Goal: Task Accomplishment & Management: Manage account settings

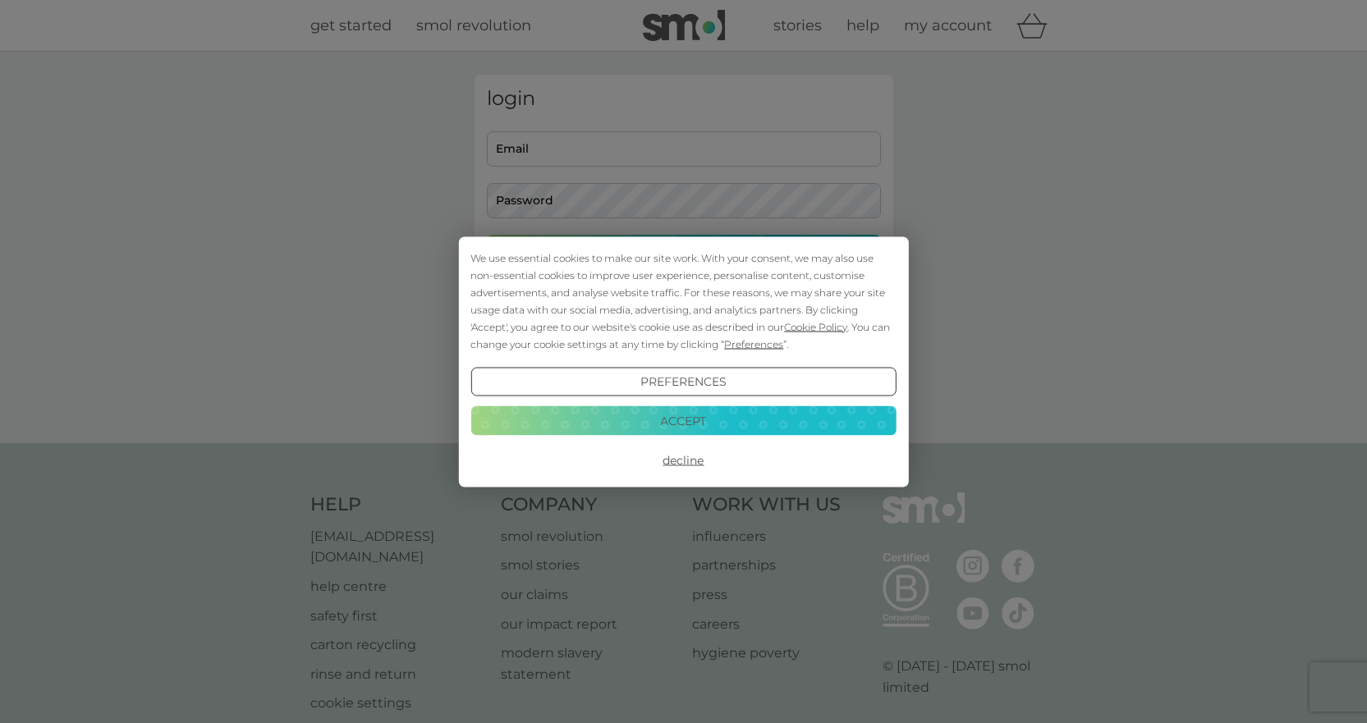
click at [758, 411] on button "Accept" at bounding box center [682, 421] width 425 height 30
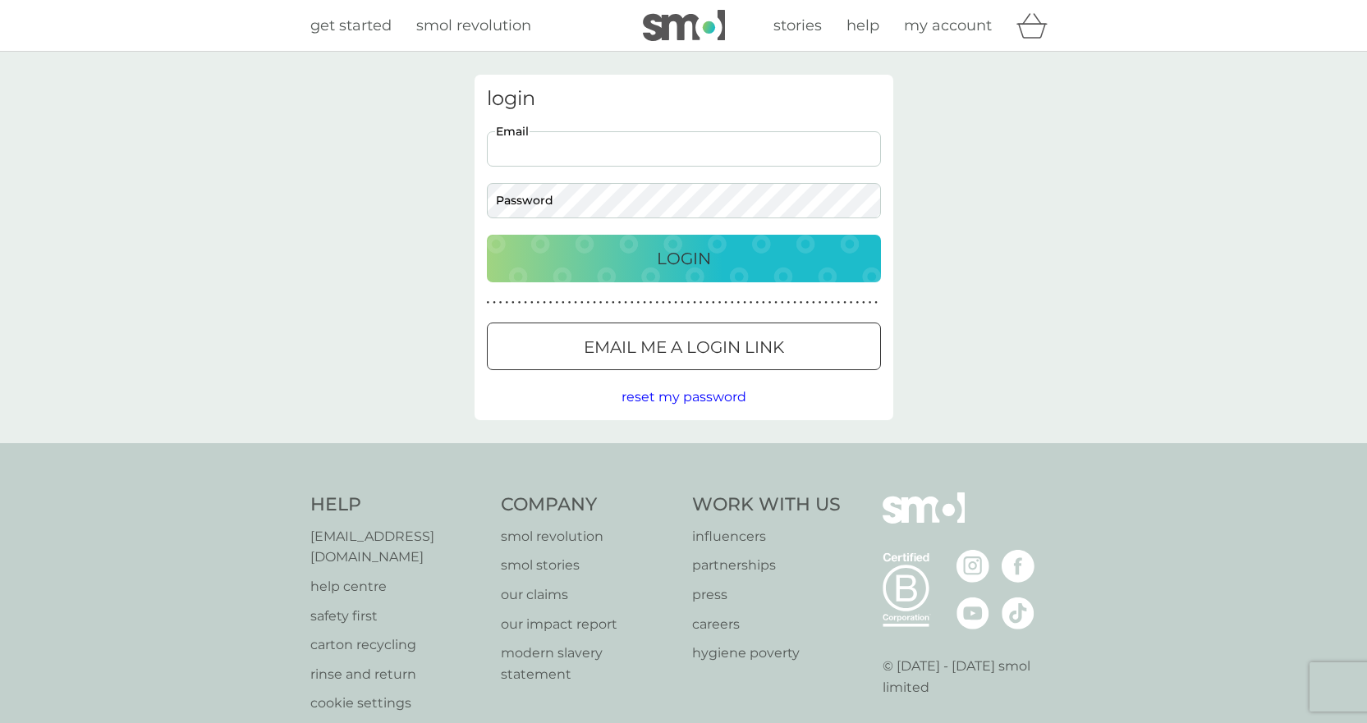
click at [557, 152] on input "Email" at bounding box center [684, 148] width 394 height 35
type input "[EMAIL_ADDRESS][DOMAIN_NAME]"
click at [650, 259] on div "Login" at bounding box center [683, 258] width 361 height 26
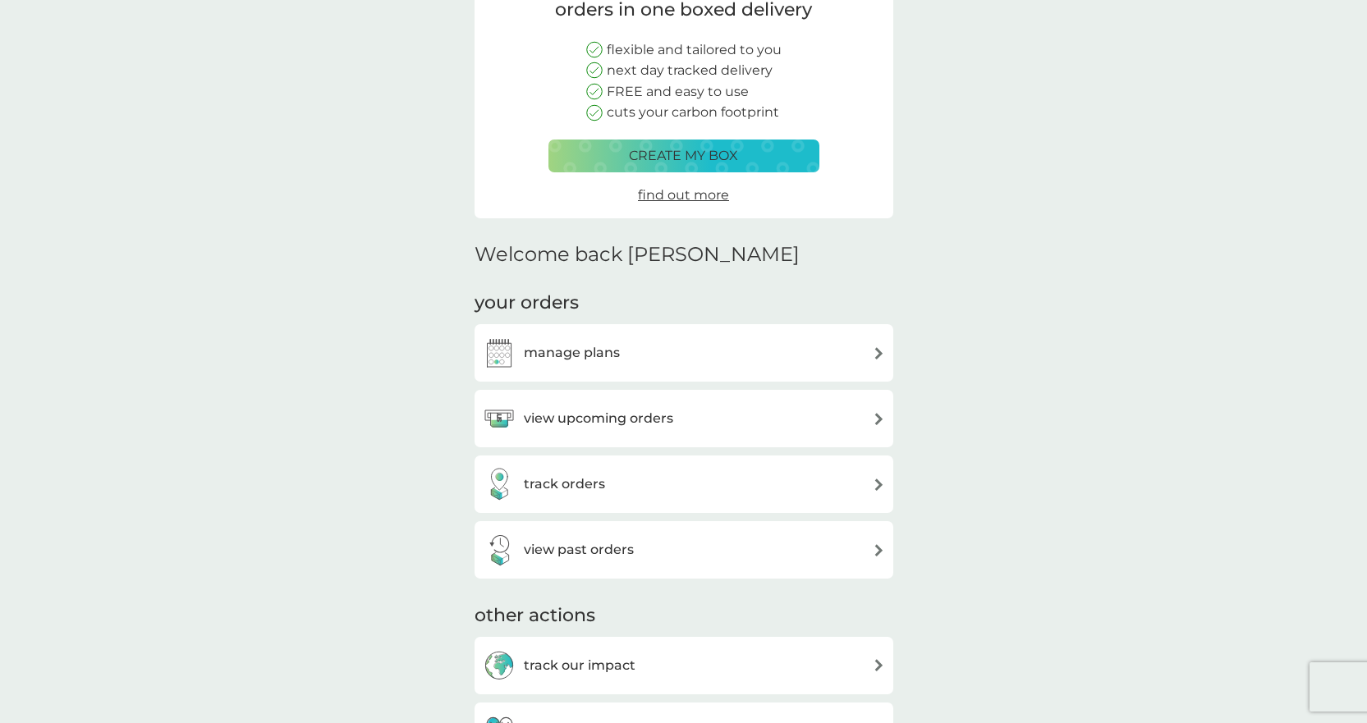
scroll to position [246, 0]
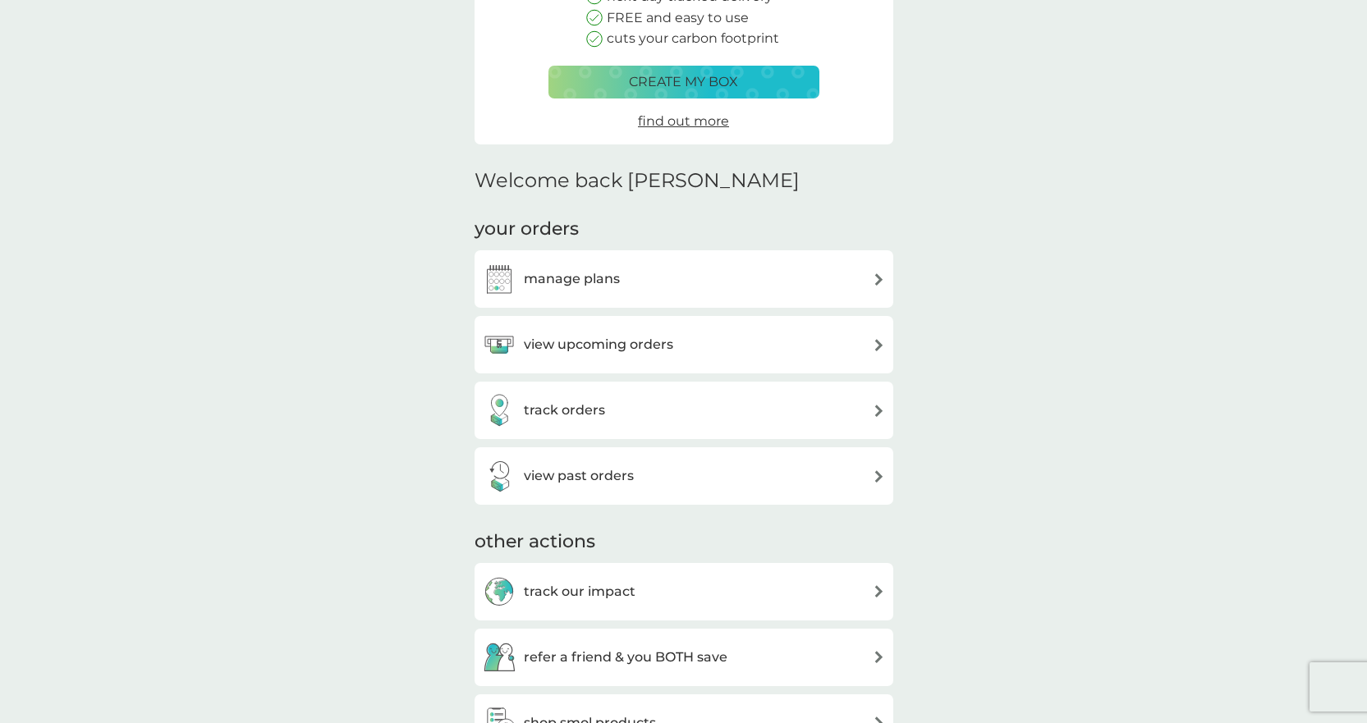
click at [879, 280] on img at bounding box center [878, 279] width 12 height 12
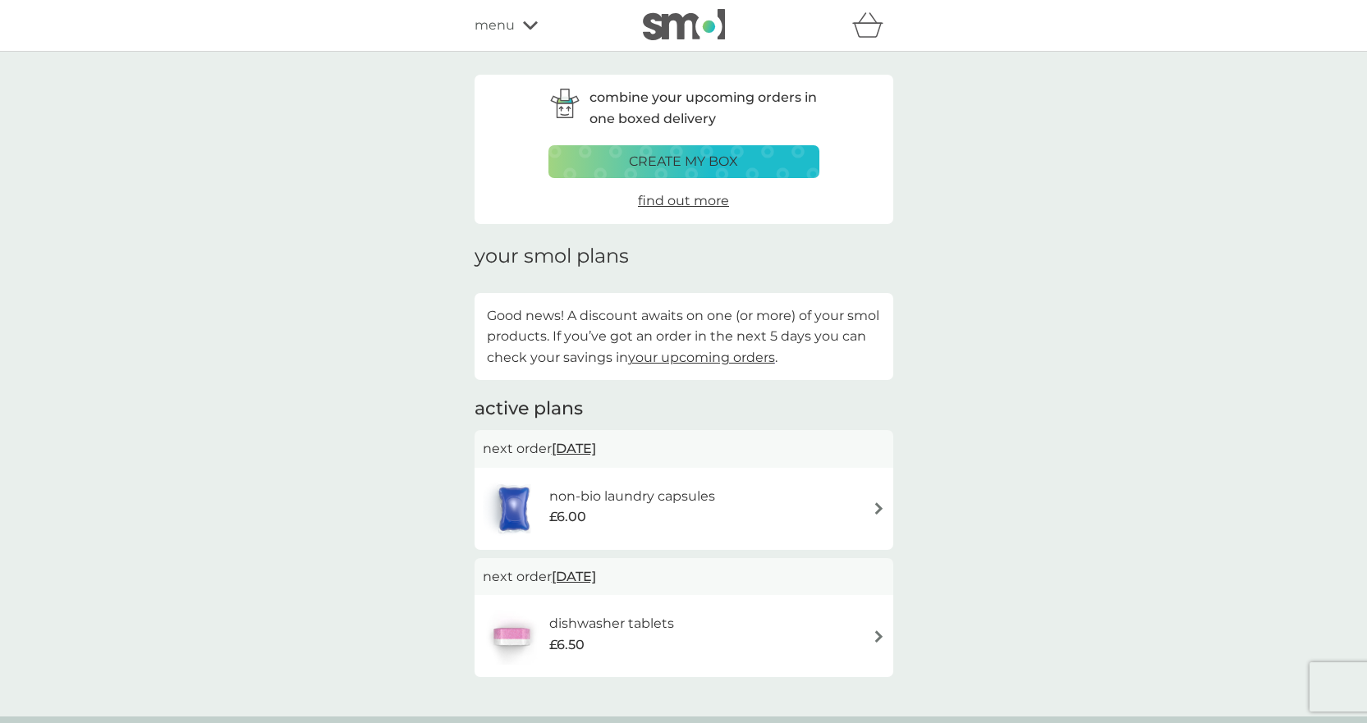
click at [865, 514] on div "non-bio laundry capsules £6.00" at bounding box center [684, 508] width 402 height 57
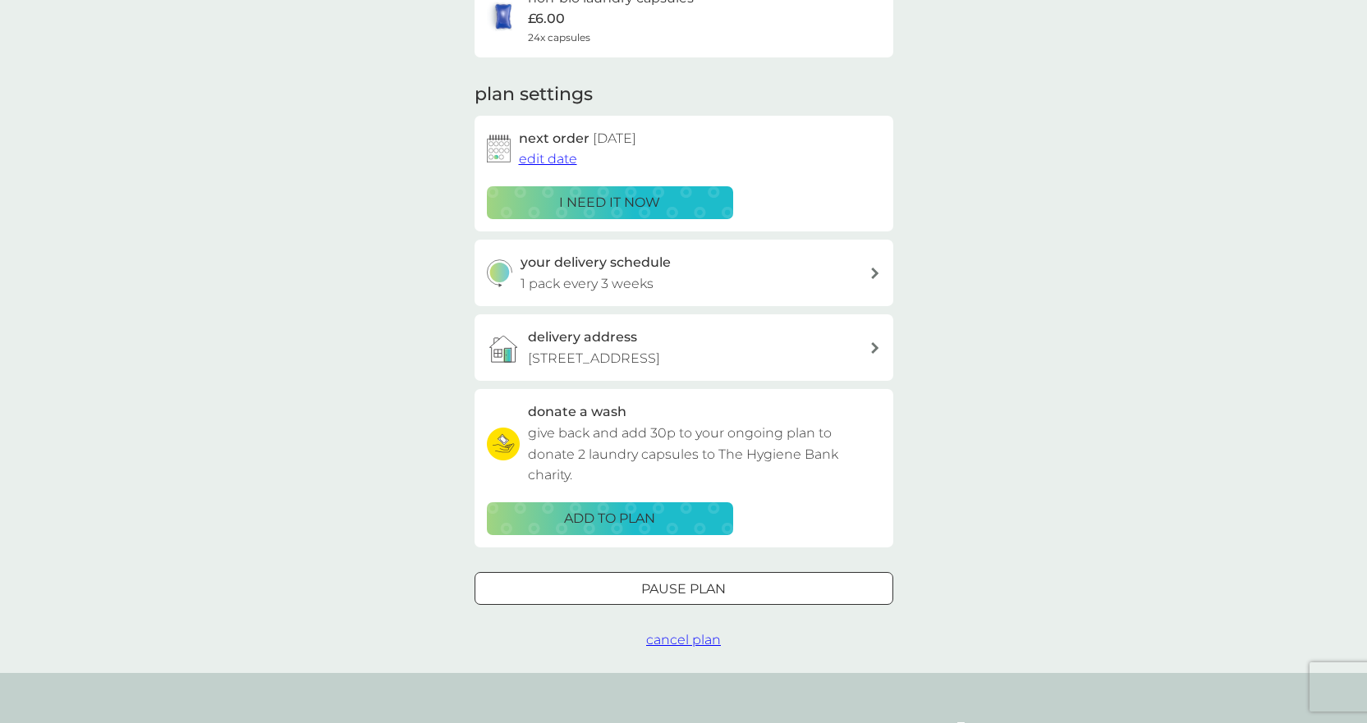
scroll to position [164, 0]
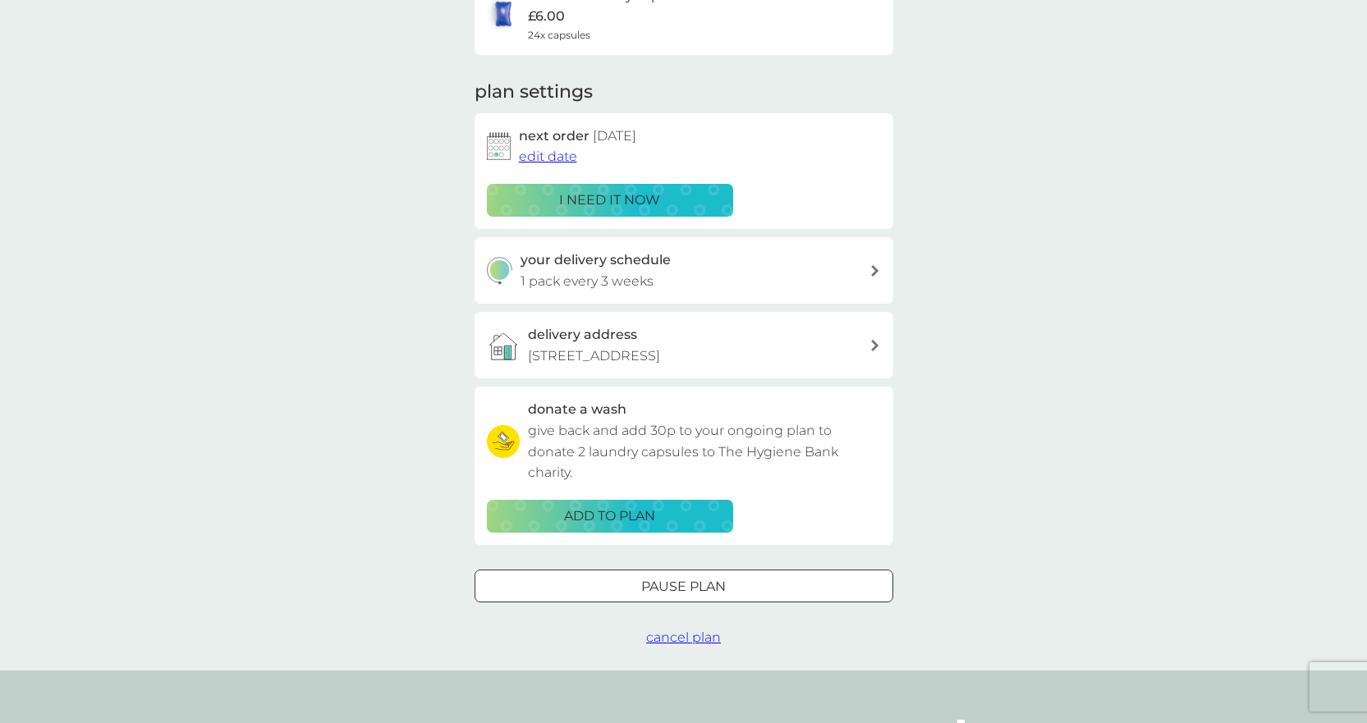
click at [662, 285] on div "your delivery schedule 1 pack every 3 weeks" at bounding box center [694, 271] width 349 height 42
select select "21"
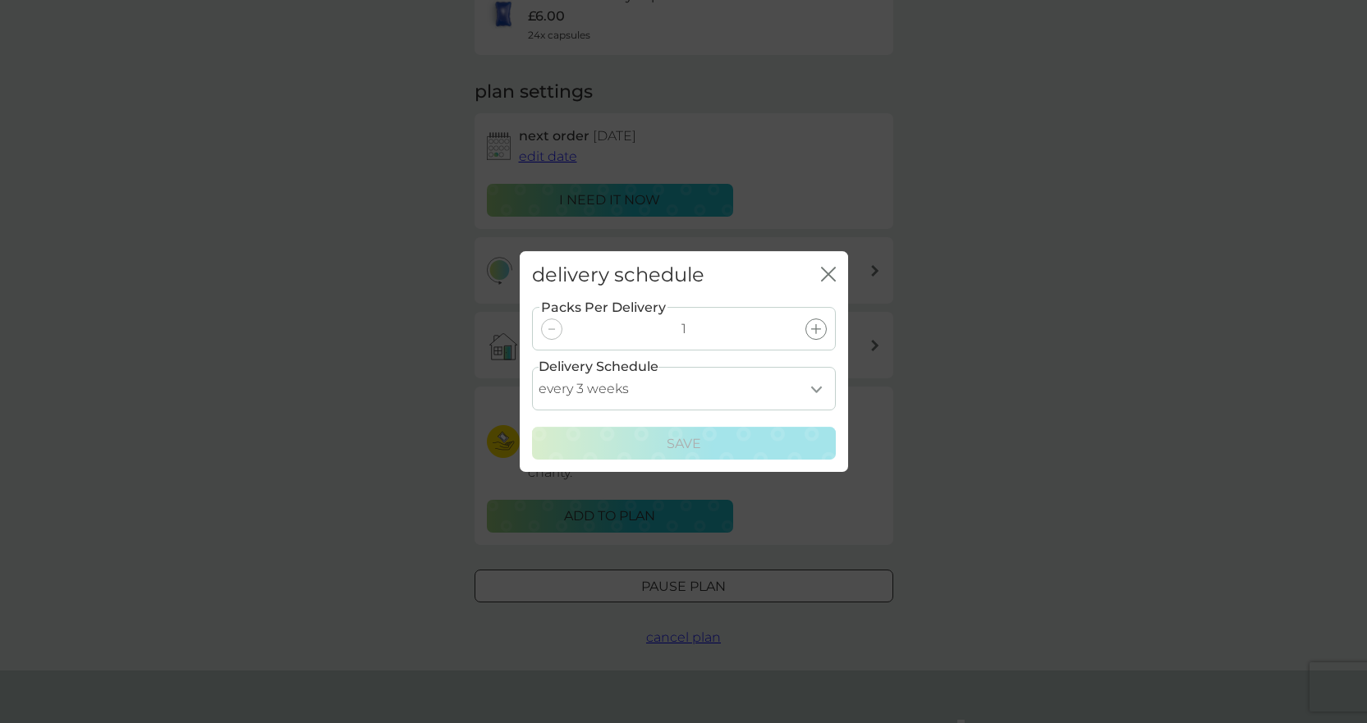
click at [831, 269] on icon "close" at bounding box center [828, 274] width 15 height 15
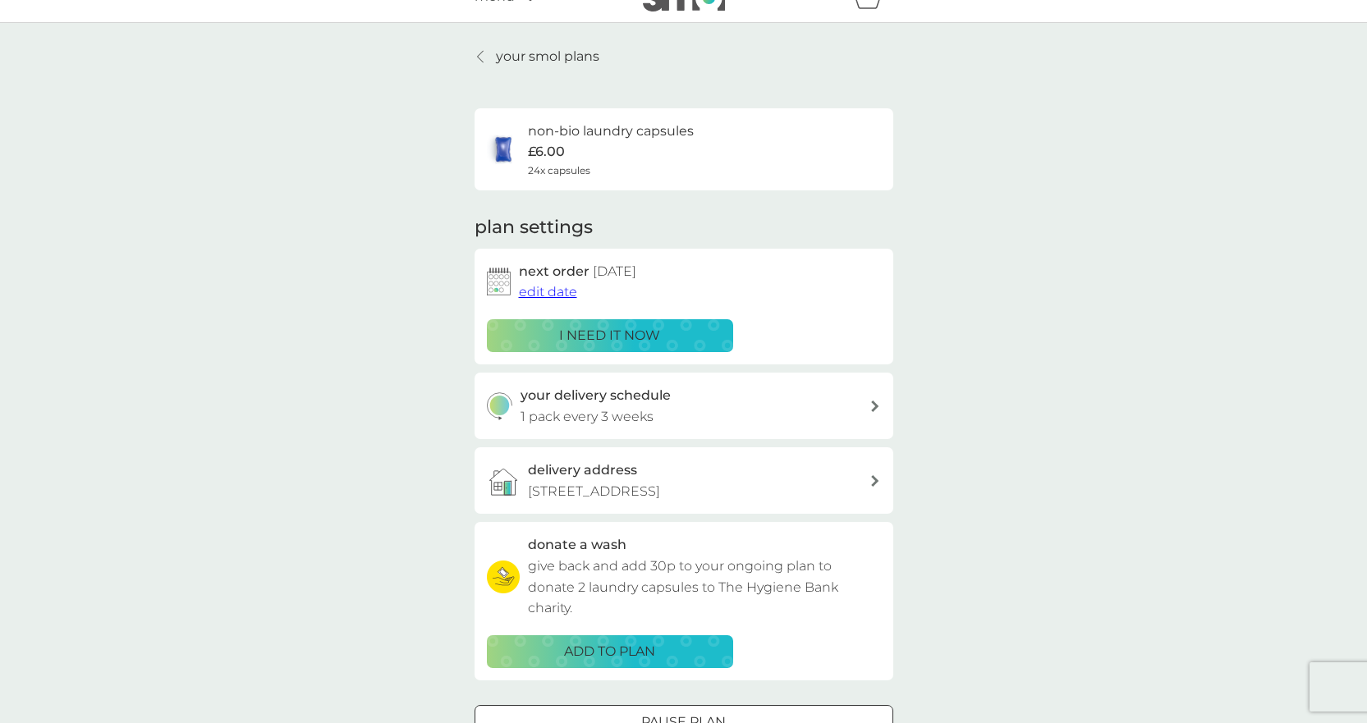
scroll to position [0, 0]
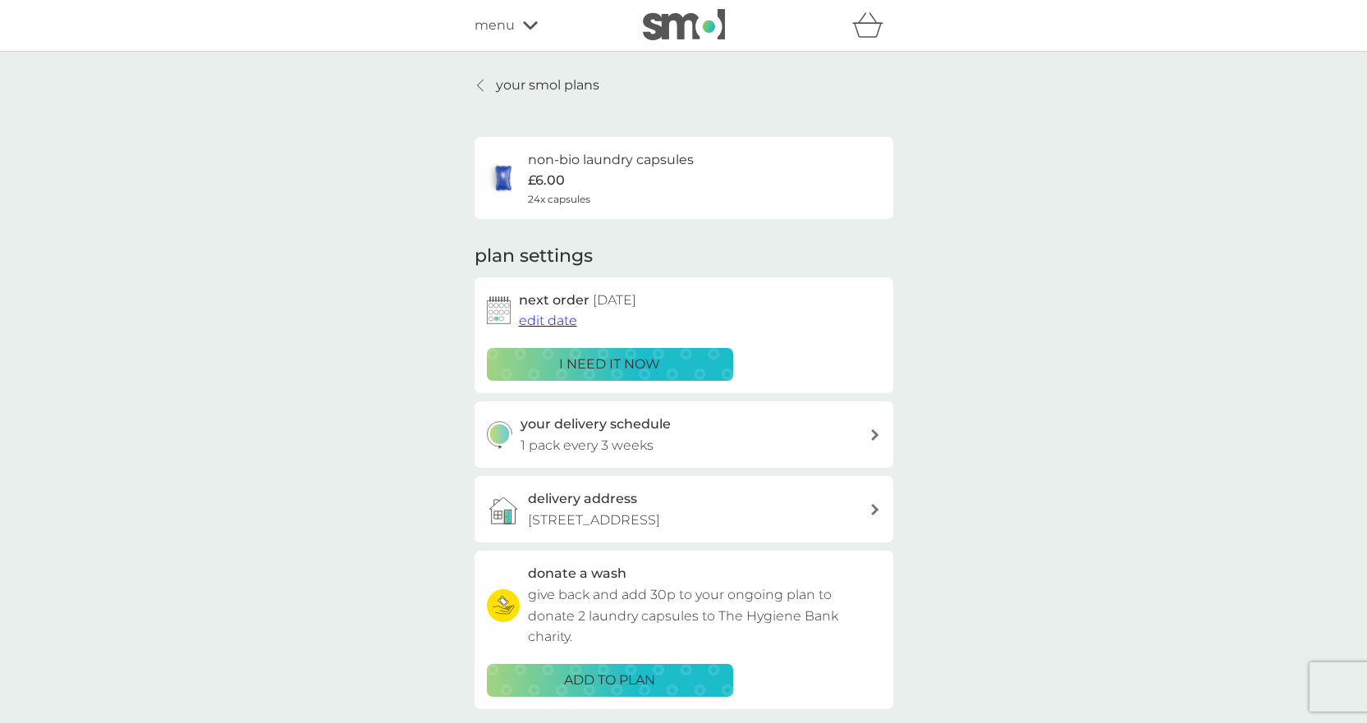
click at [573, 193] on span "24x capsules" at bounding box center [559, 199] width 62 height 16
click at [877, 437] on icon at bounding box center [875, 434] width 8 height 11
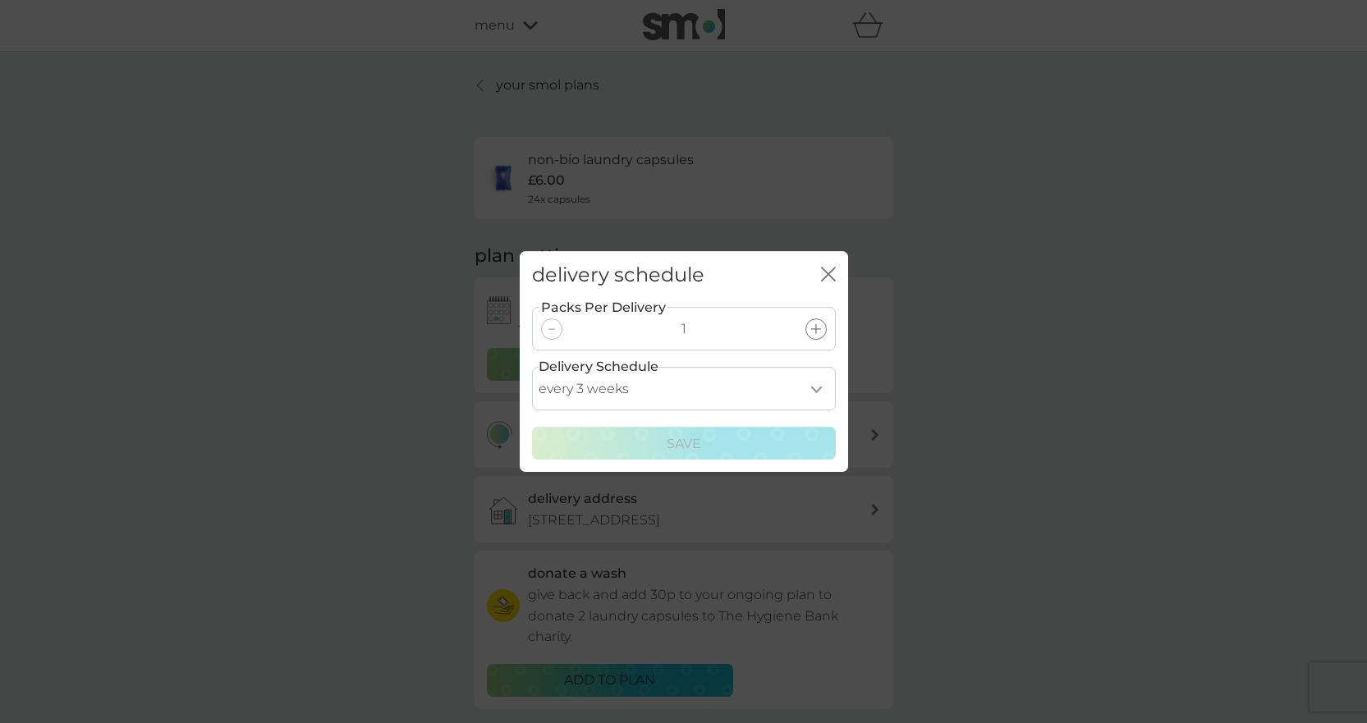
click at [818, 336] on div at bounding box center [815, 328] width 21 height 21
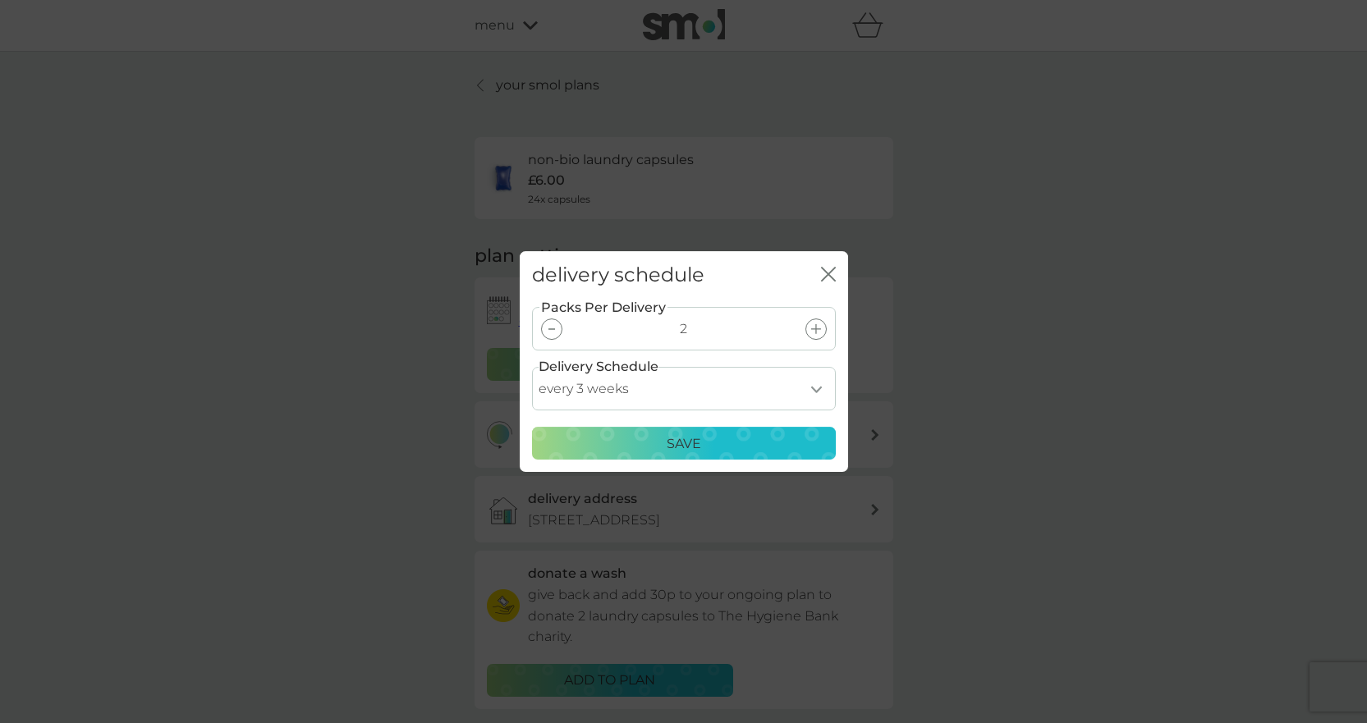
click at [815, 388] on select "every 1 week every 2 weeks every 3 weeks every 4 weeks every 5 weeks every 6 we…" at bounding box center [684, 388] width 304 height 43
click at [532, 367] on select "every 1 week every 2 weeks every 3 weeks every 4 weeks every 5 weeks every 6 we…" at bounding box center [684, 388] width 304 height 43
click at [818, 390] on select "every 1 week every 2 weeks every 3 weeks every 4 weeks every 5 weeks every 6 we…" at bounding box center [684, 388] width 304 height 43
select select "35"
click at [532, 367] on select "every 1 week every 2 weeks every 3 weeks every 4 weeks every 5 weeks every 6 we…" at bounding box center [684, 388] width 304 height 43
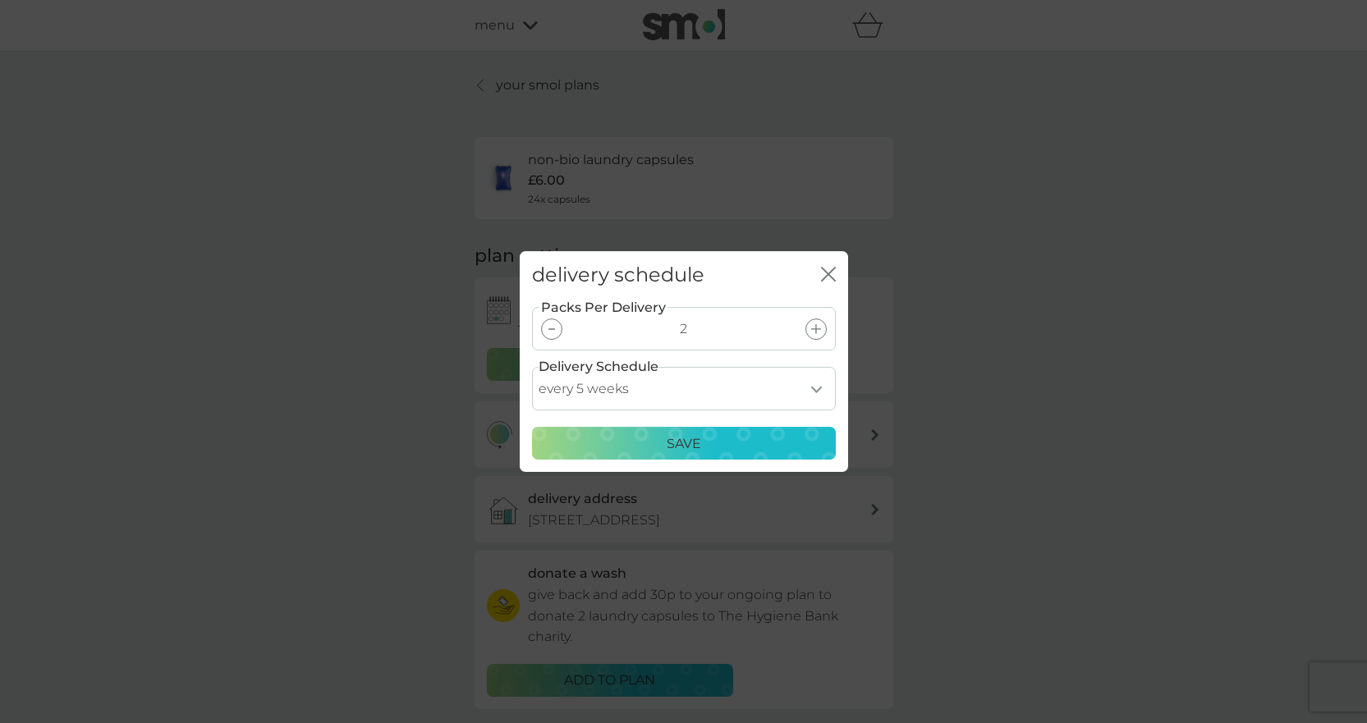
click at [643, 453] on div "Save" at bounding box center [684, 443] width 282 height 21
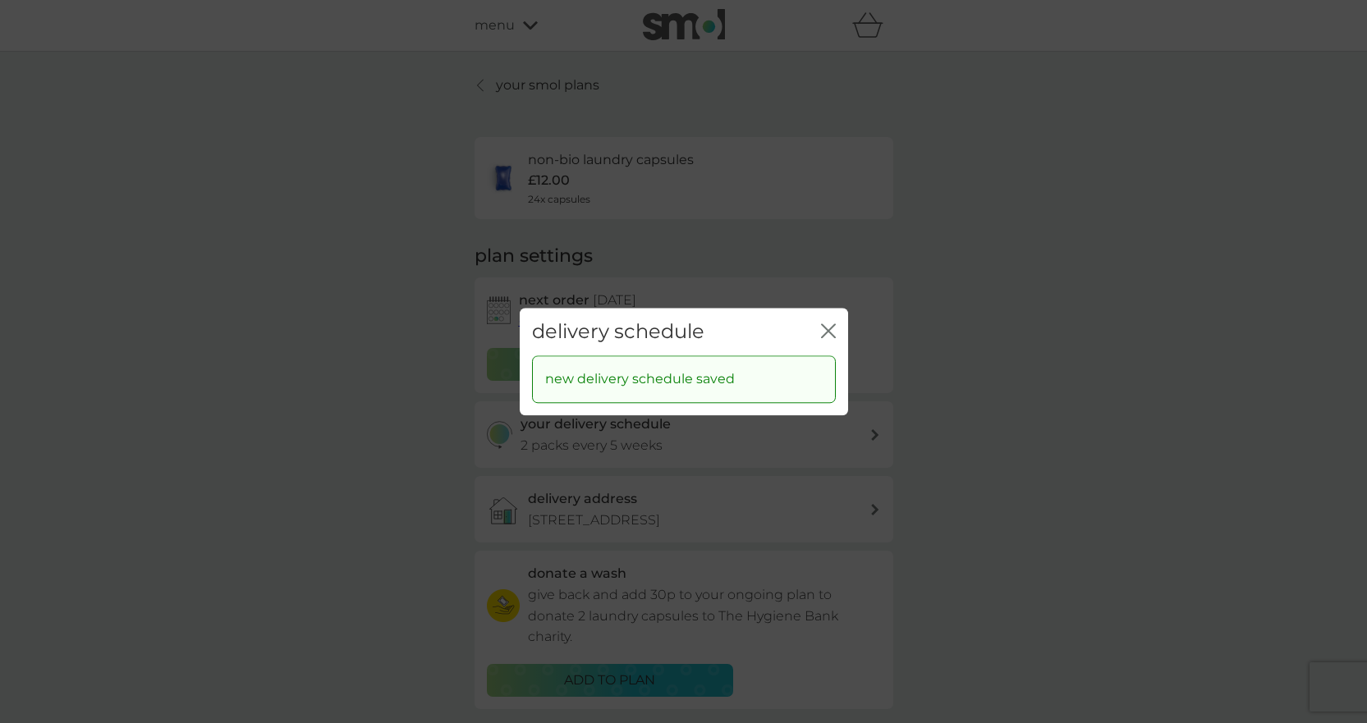
click at [831, 332] on icon "close" at bounding box center [828, 330] width 15 height 15
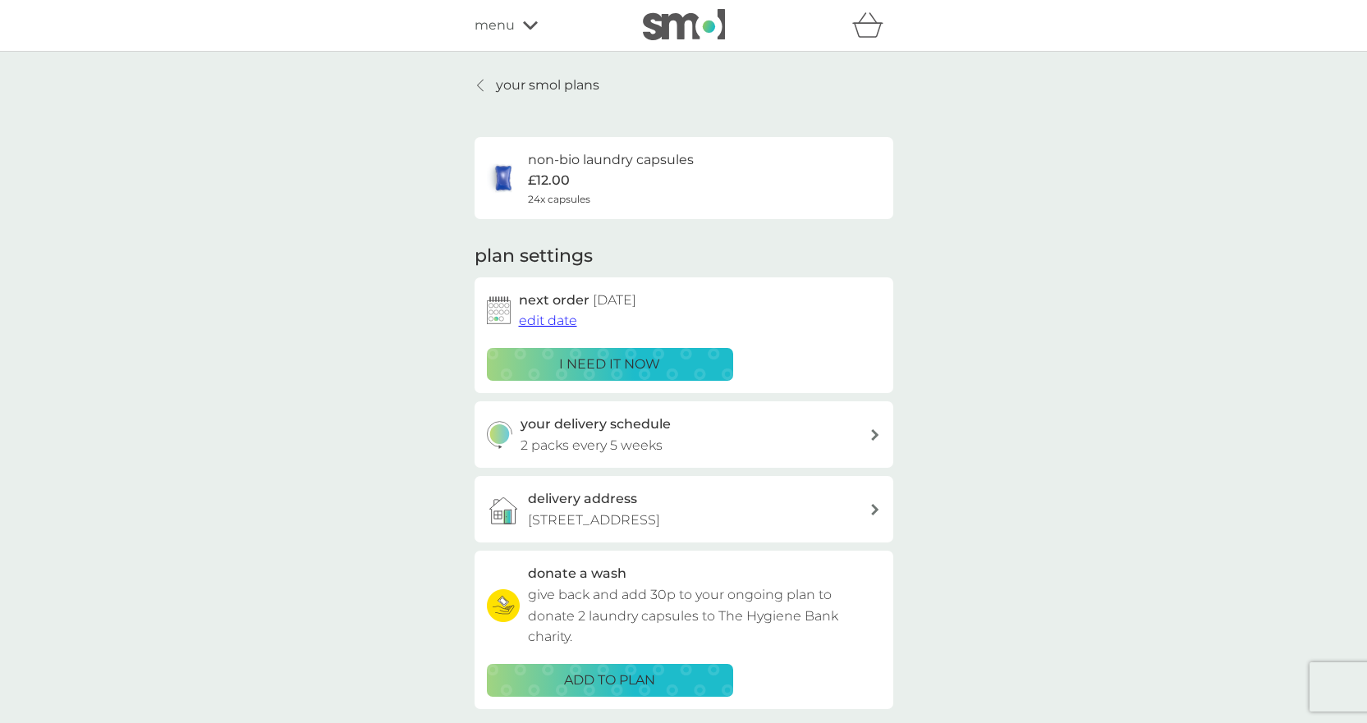
click at [563, 321] on span "edit date" at bounding box center [548, 321] width 58 height 16
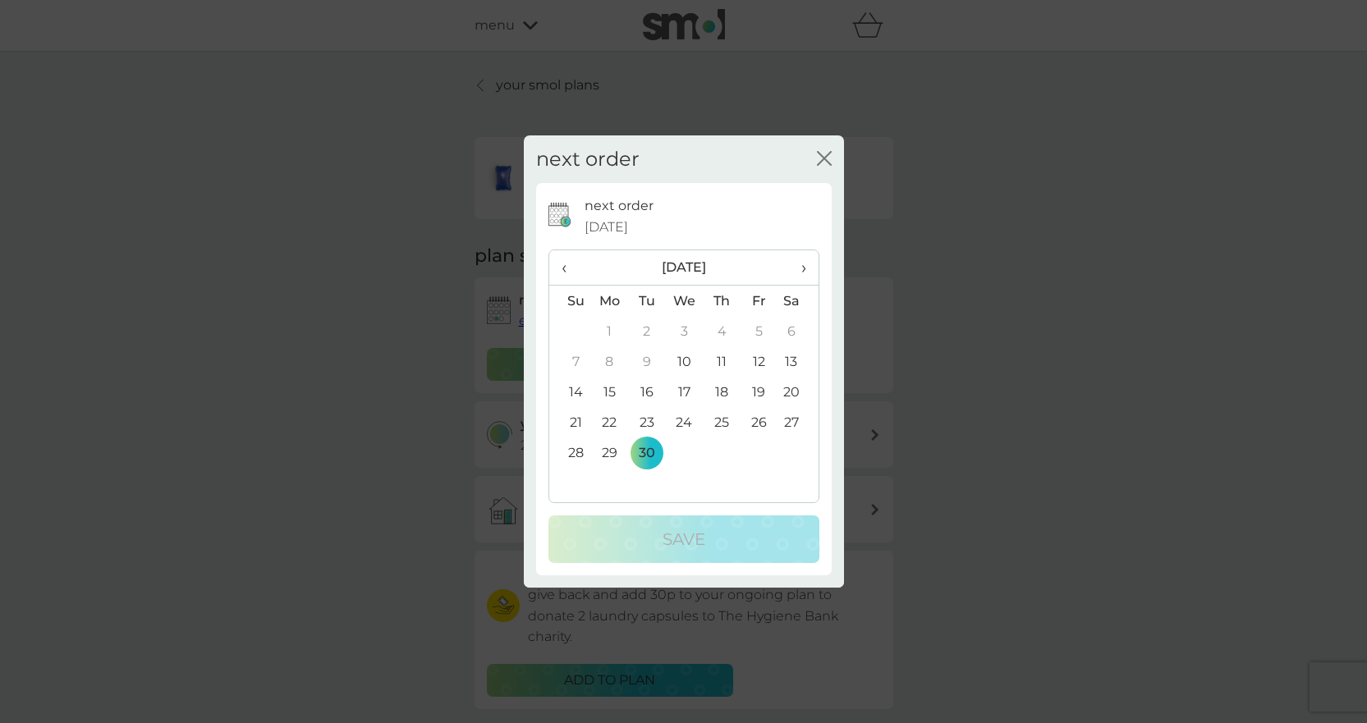
click at [760, 364] on td "12" at bounding box center [758, 361] width 37 height 30
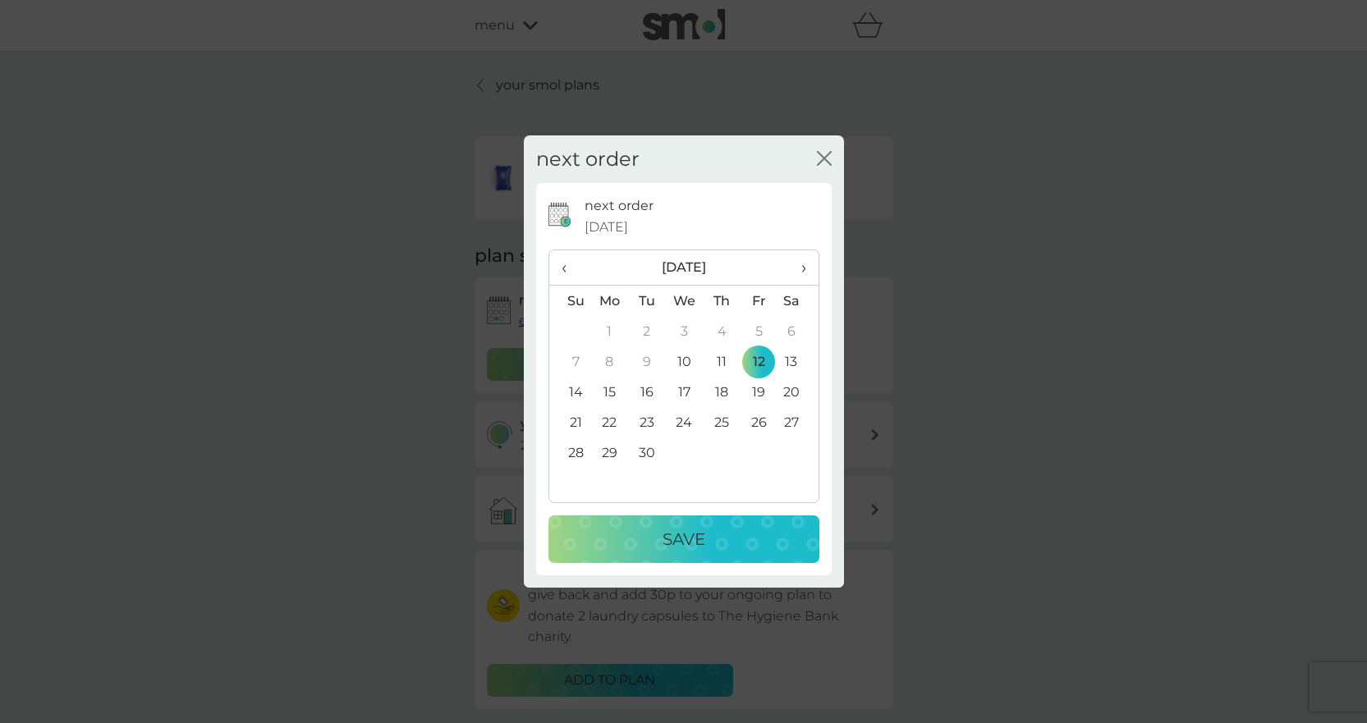
click at [706, 537] on div "Save" at bounding box center [684, 539] width 238 height 26
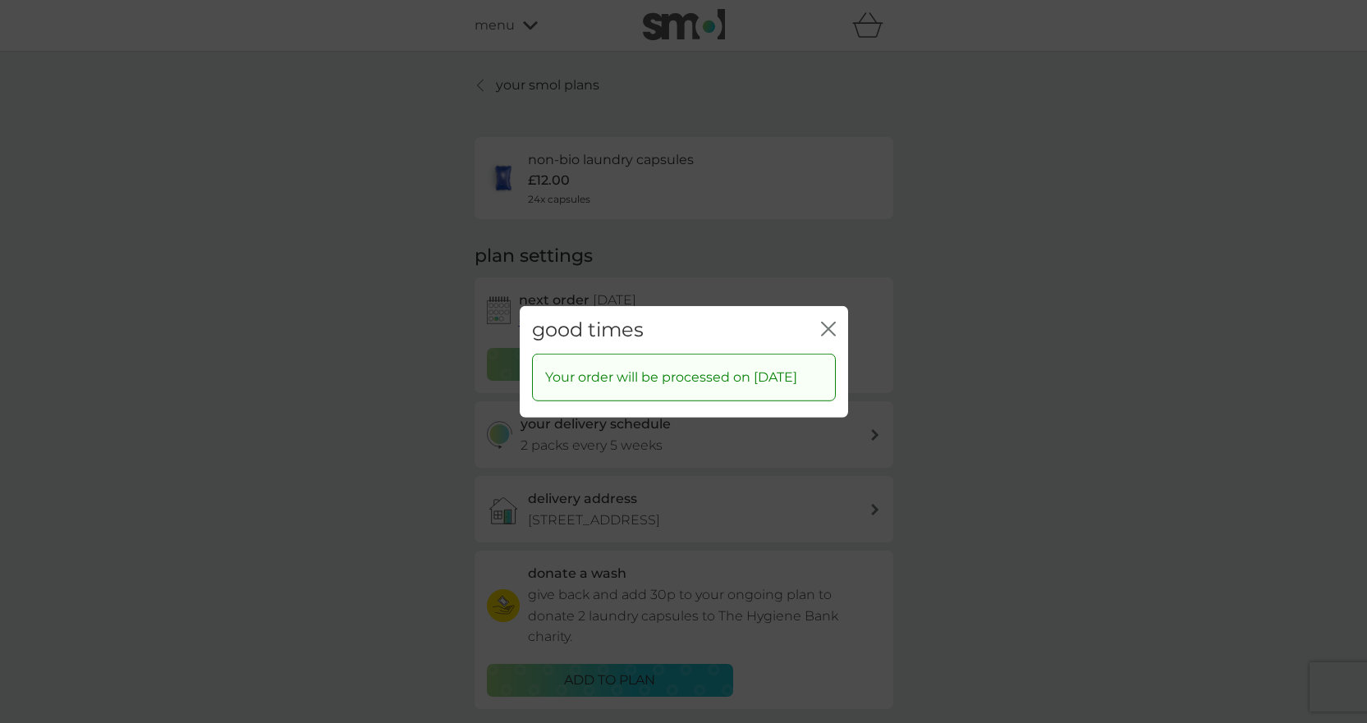
click at [826, 322] on icon "close" at bounding box center [825, 328] width 7 height 13
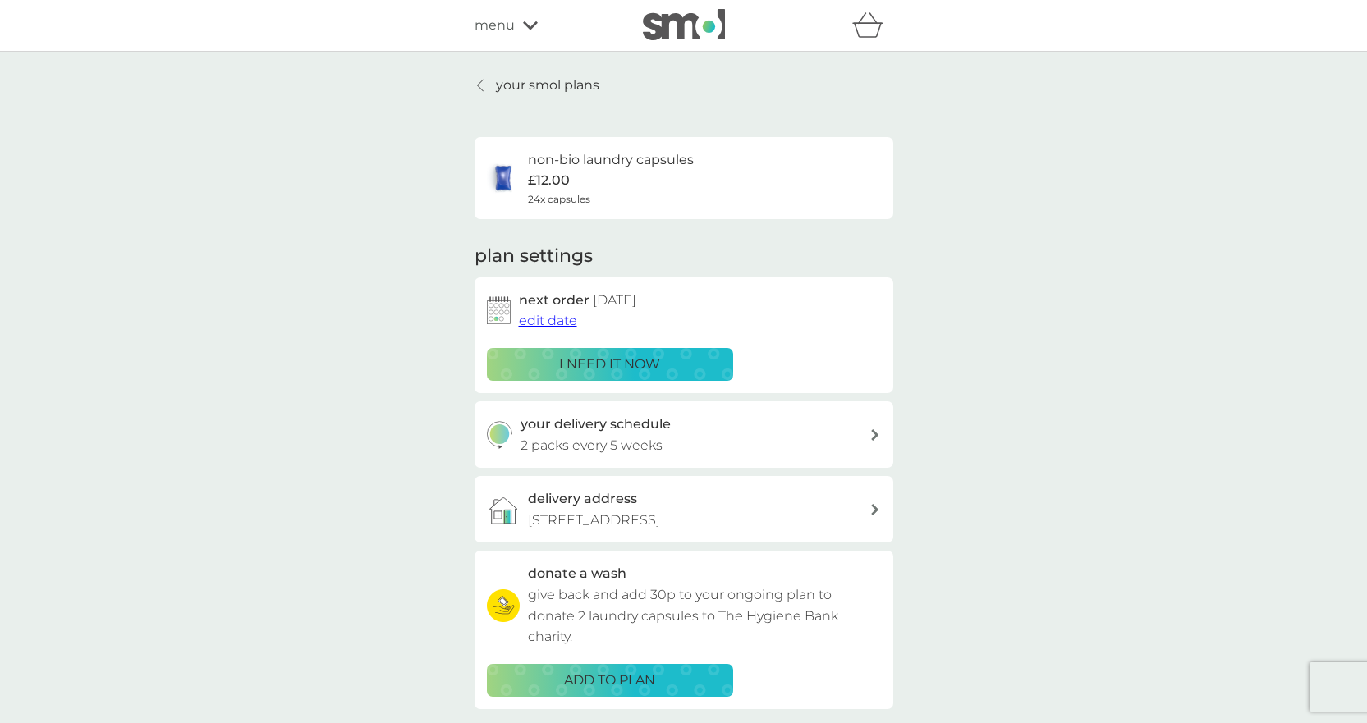
click at [544, 317] on span "edit date" at bounding box center [548, 321] width 58 height 16
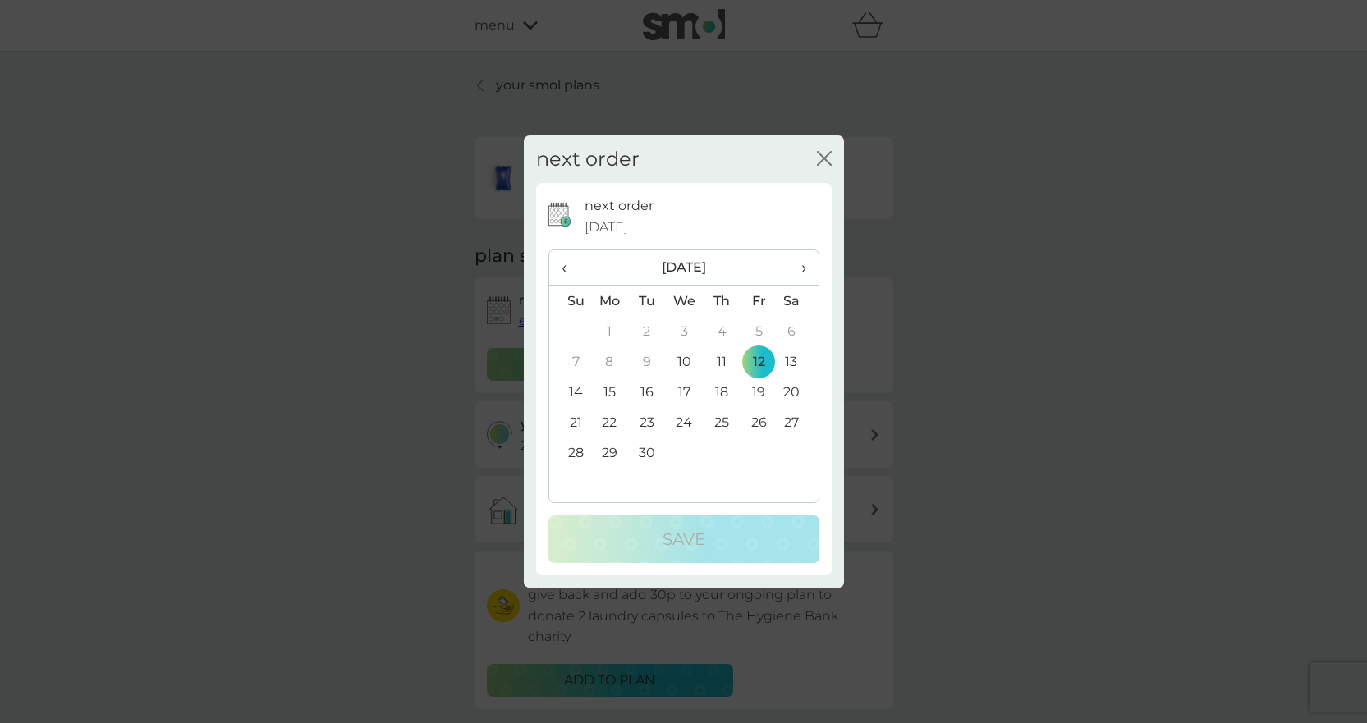
click at [678, 369] on td "10" at bounding box center [684, 361] width 38 height 30
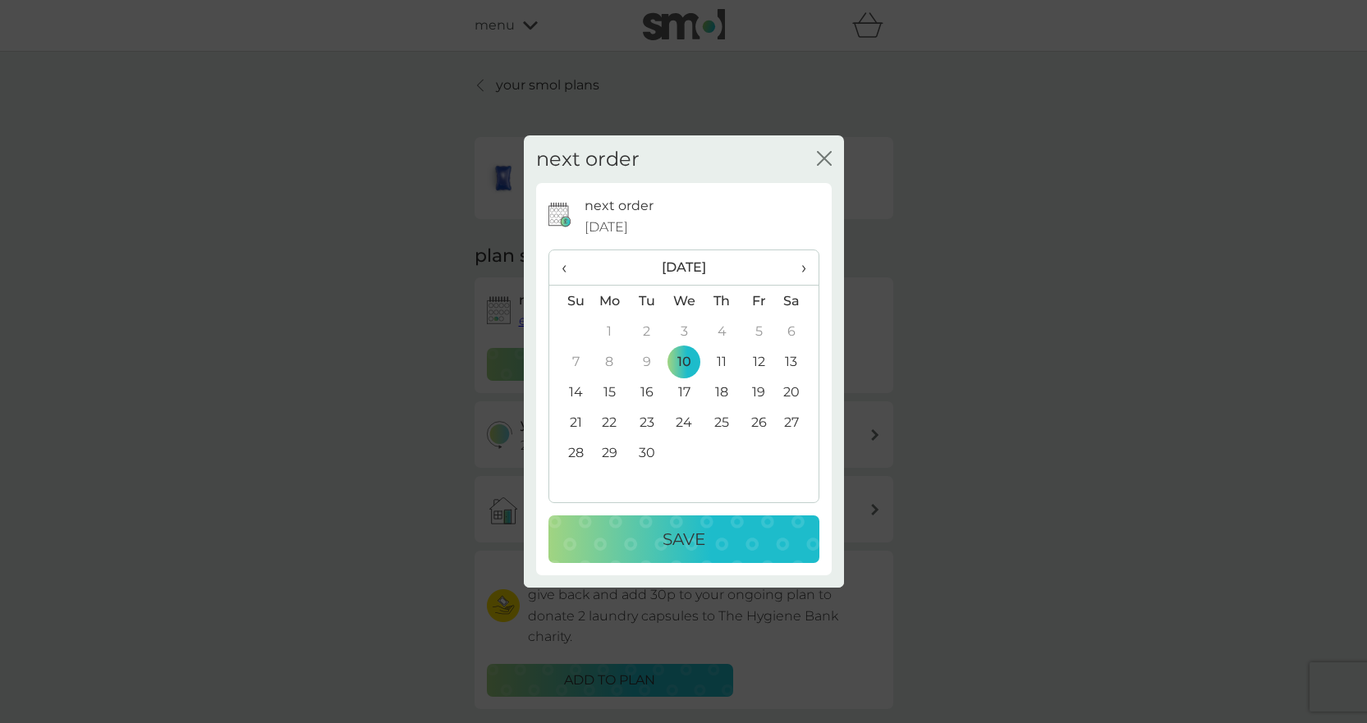
click at [684, 538] on p "Save" at bounding box center [683, 539] width 43 height 26
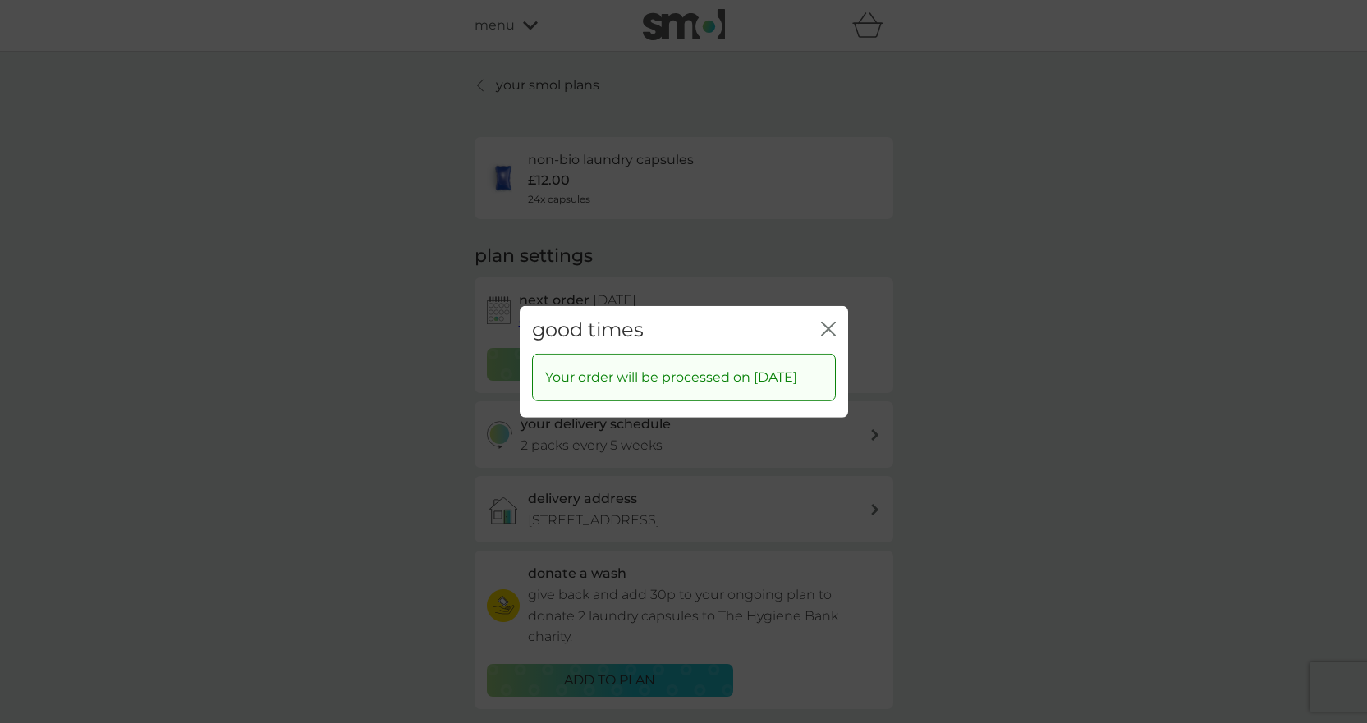
click at [830, 321] on icon "close" at bounding box center [828, 328] width 15 height 15
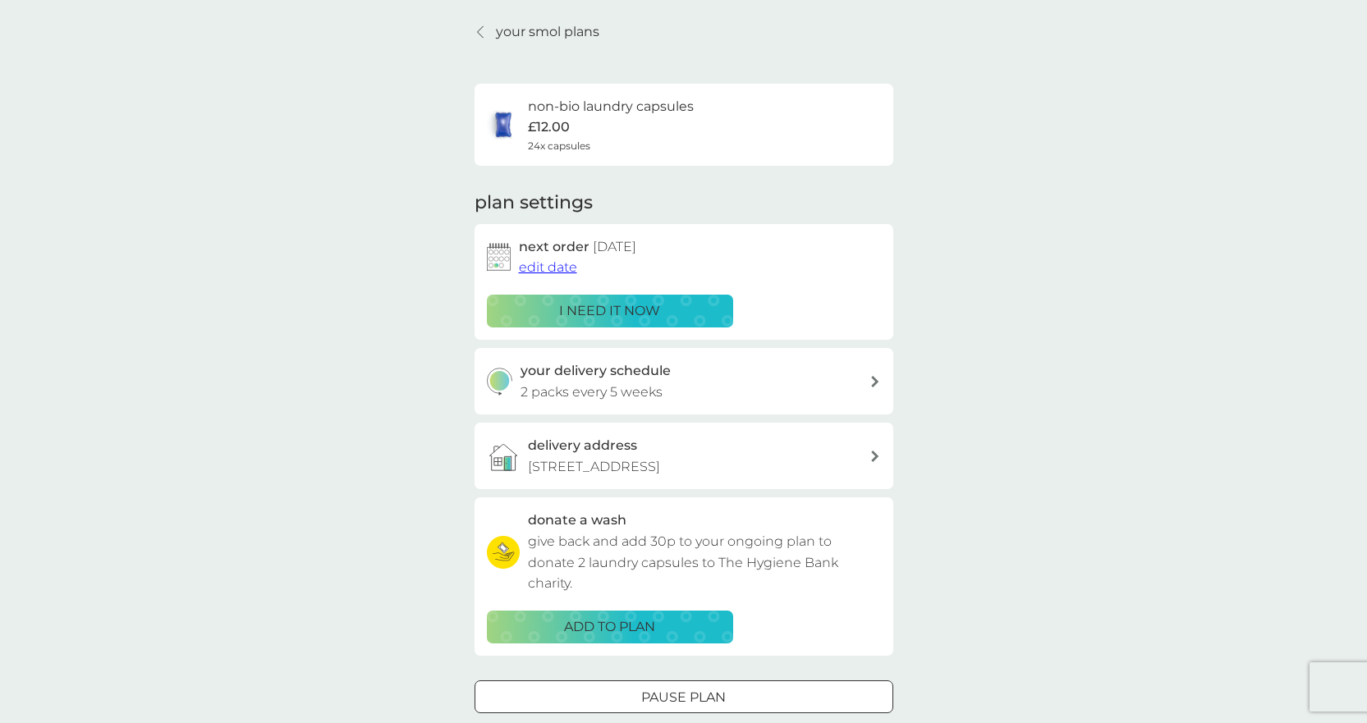
scroll to position [82, 0]
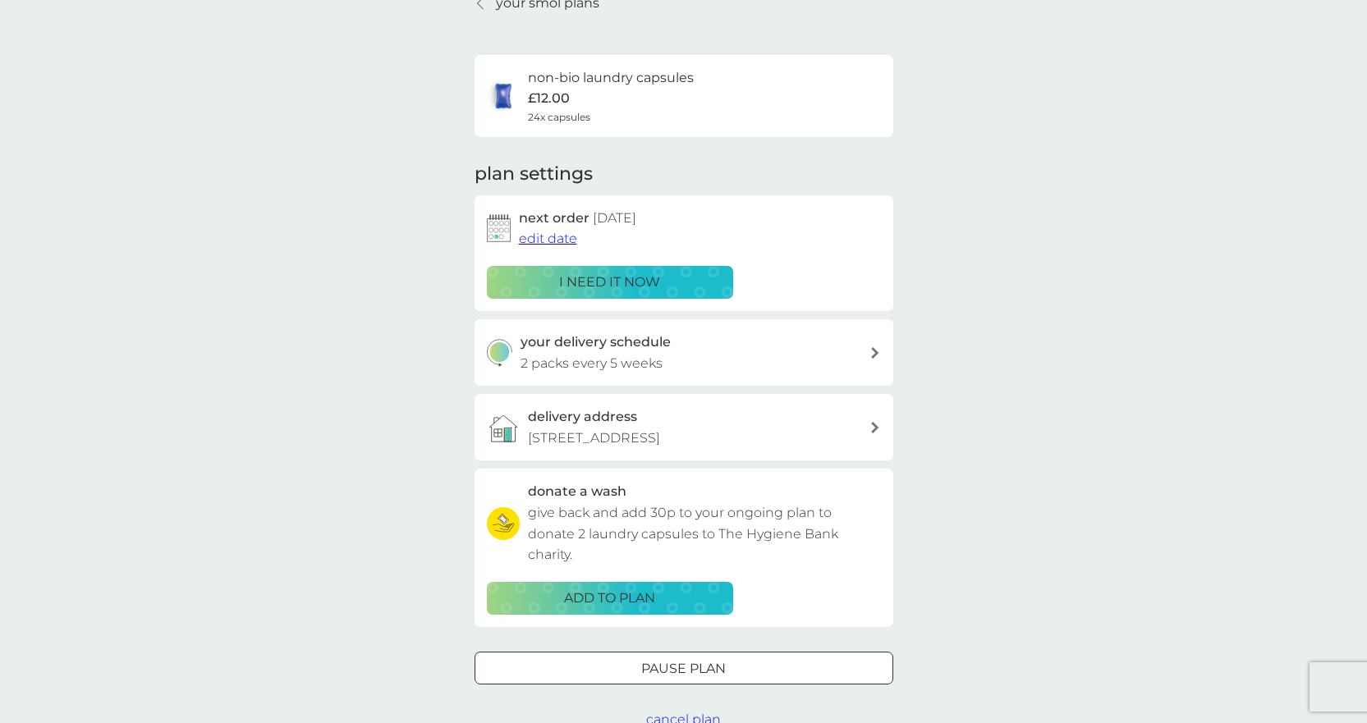
click at [651, 606] on p "ADD TO PLAN" at bounding box center [609, 598] width 91 height 21
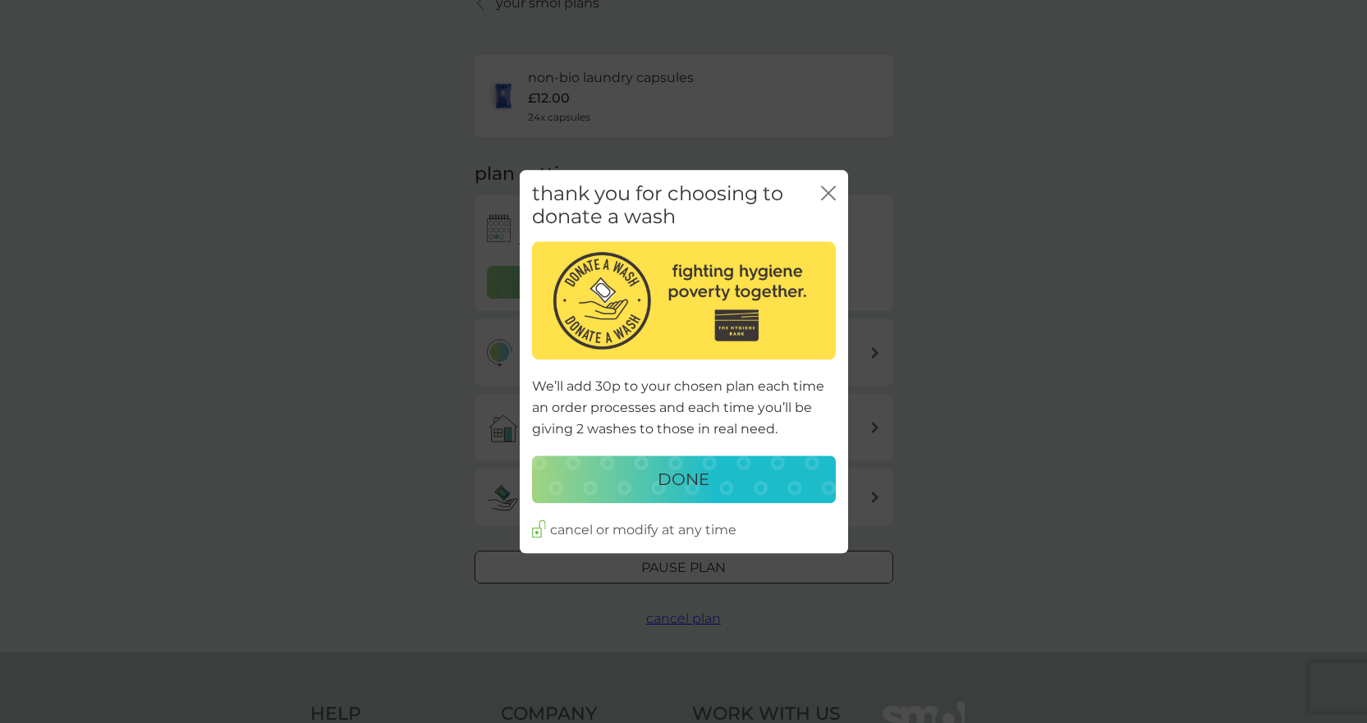
click at [675, 474] on p "DONE" at bounding box center [683, 480] width 52 height 26
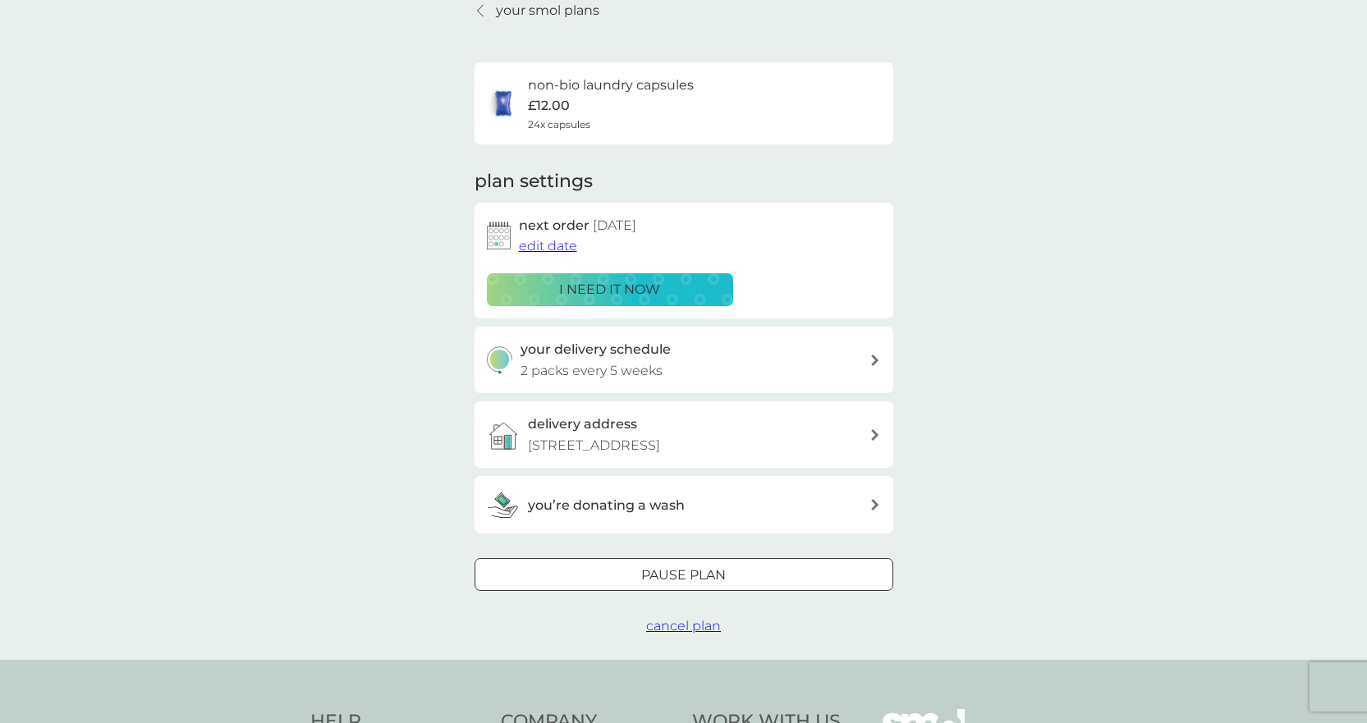
scroll to position [0, 0]
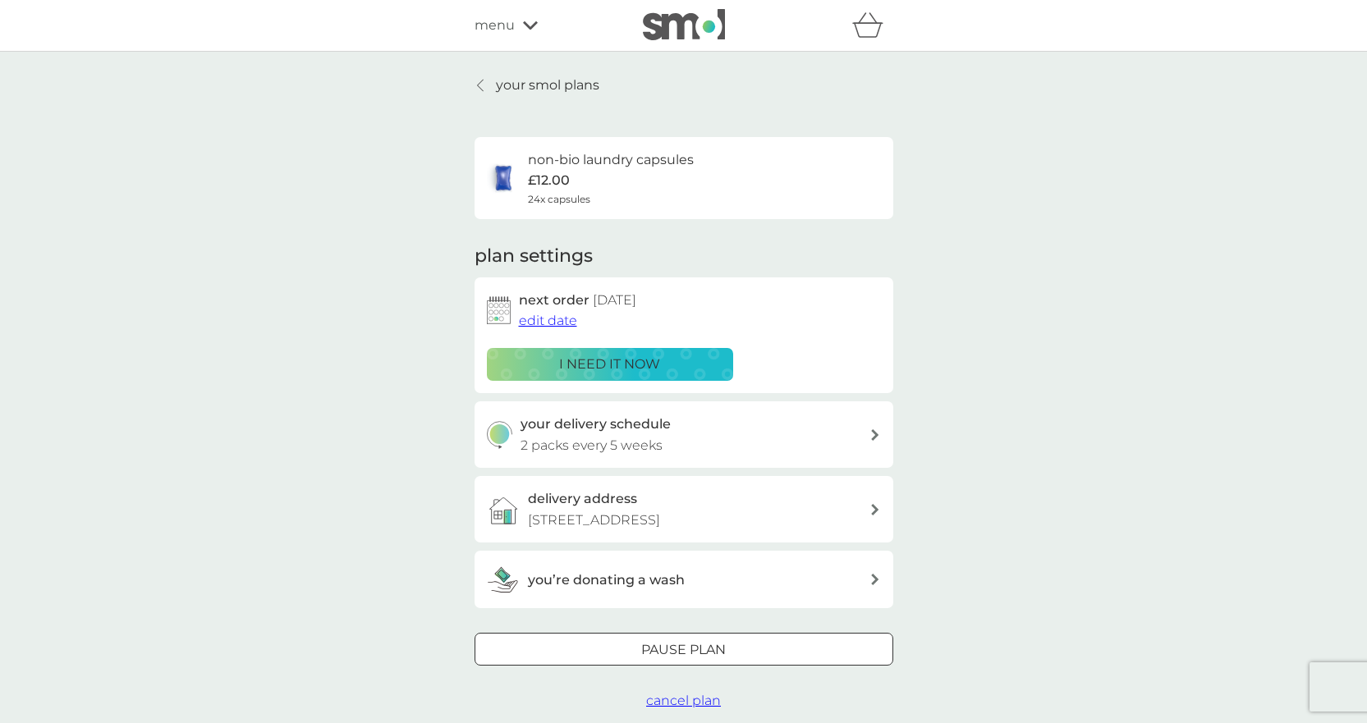
click at [519, 82] on p "your smol plans" at bounding box center [547, 85] width 103 height 21
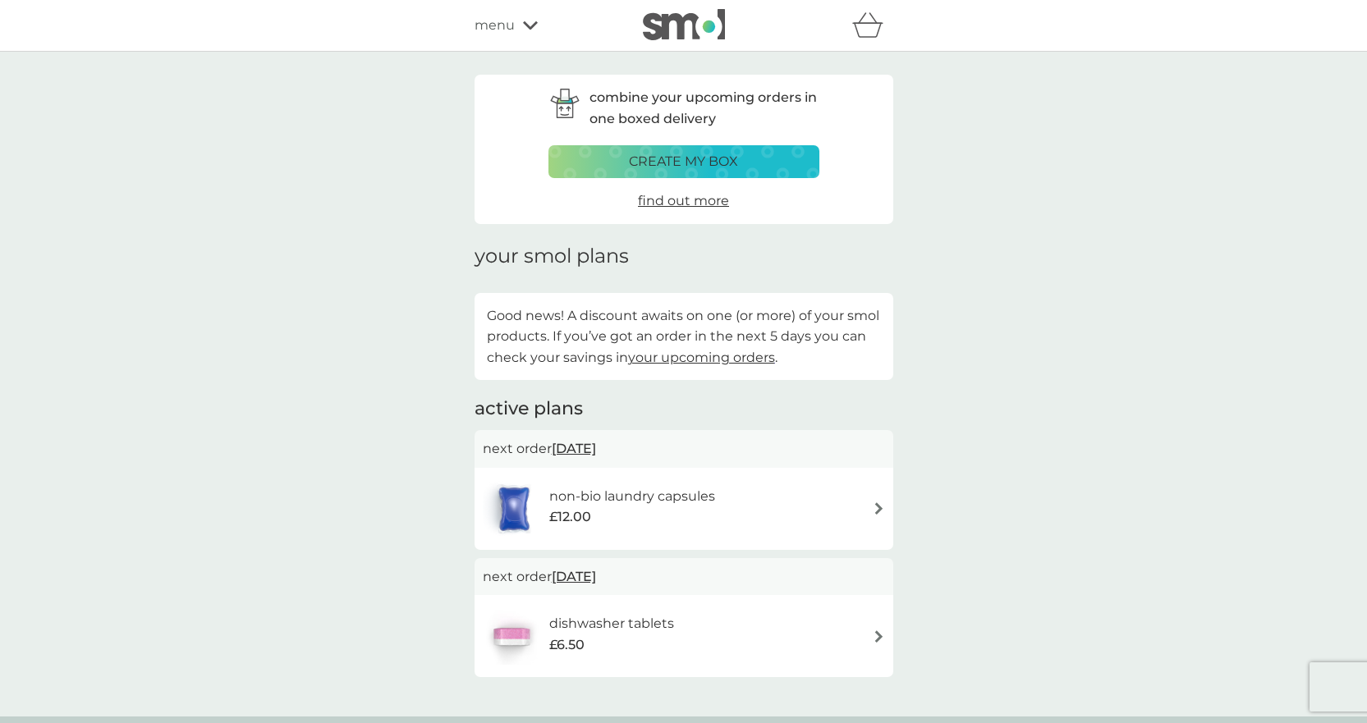
click at [617, 632] on h6 "dishwasher tablets" at bounding box center [611, 623] width 125 height 21
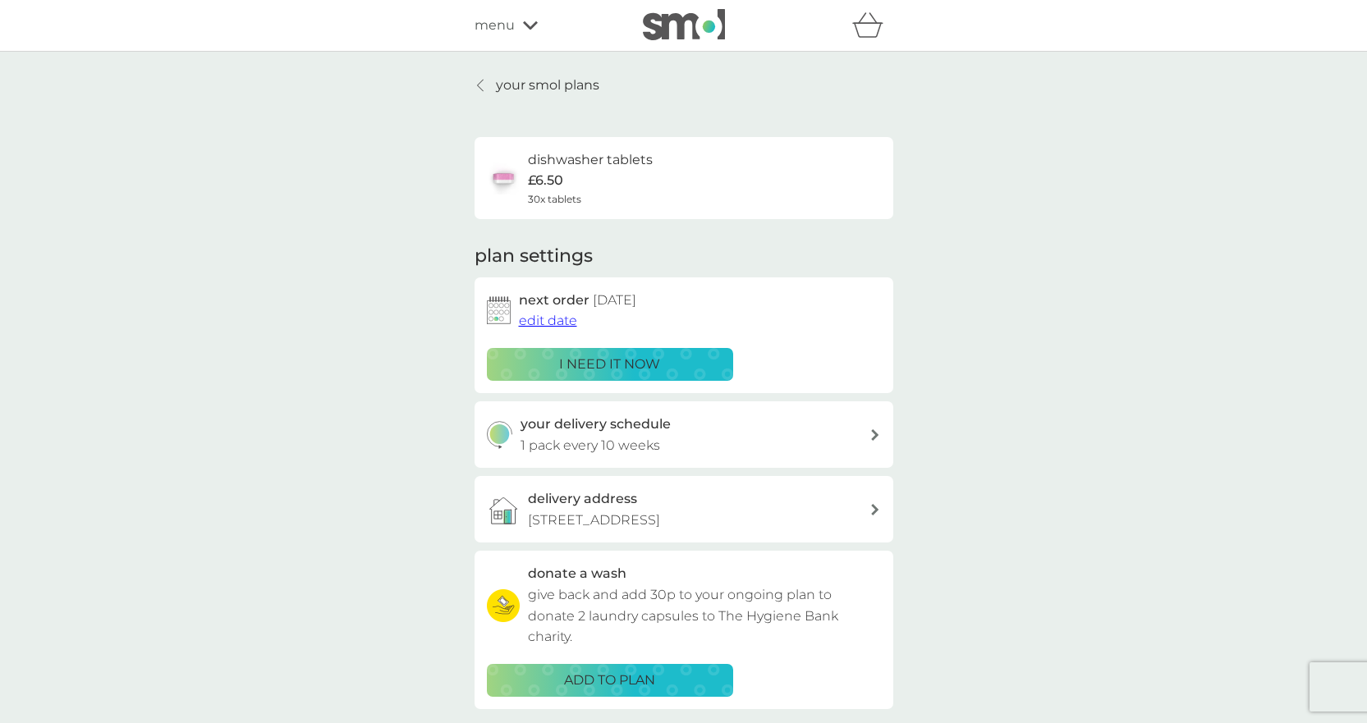
click at [666, 206] on div "dishwasher tablets £6.50 30x tablets" at bounding box center [684, 177] width 394 height 57
click at [529, 180] on p "£6.50" at bounding box center [545, 180] width 35 height 21
click at [492, 87] on link "your smol plans" at bounding box center [536, 85] width 125 height 21
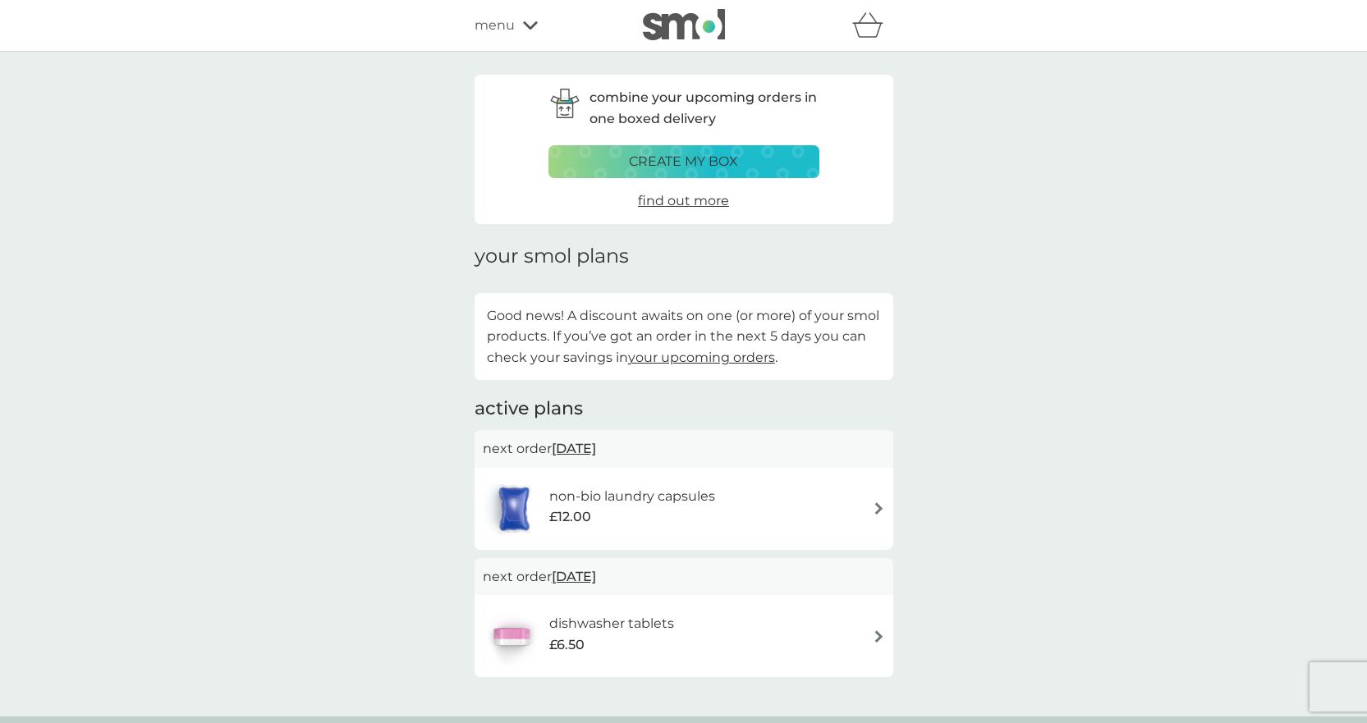
click at [623, 623] on h6 "dishwasher tablets" at bounding box center [611, 623] width 125 height 21
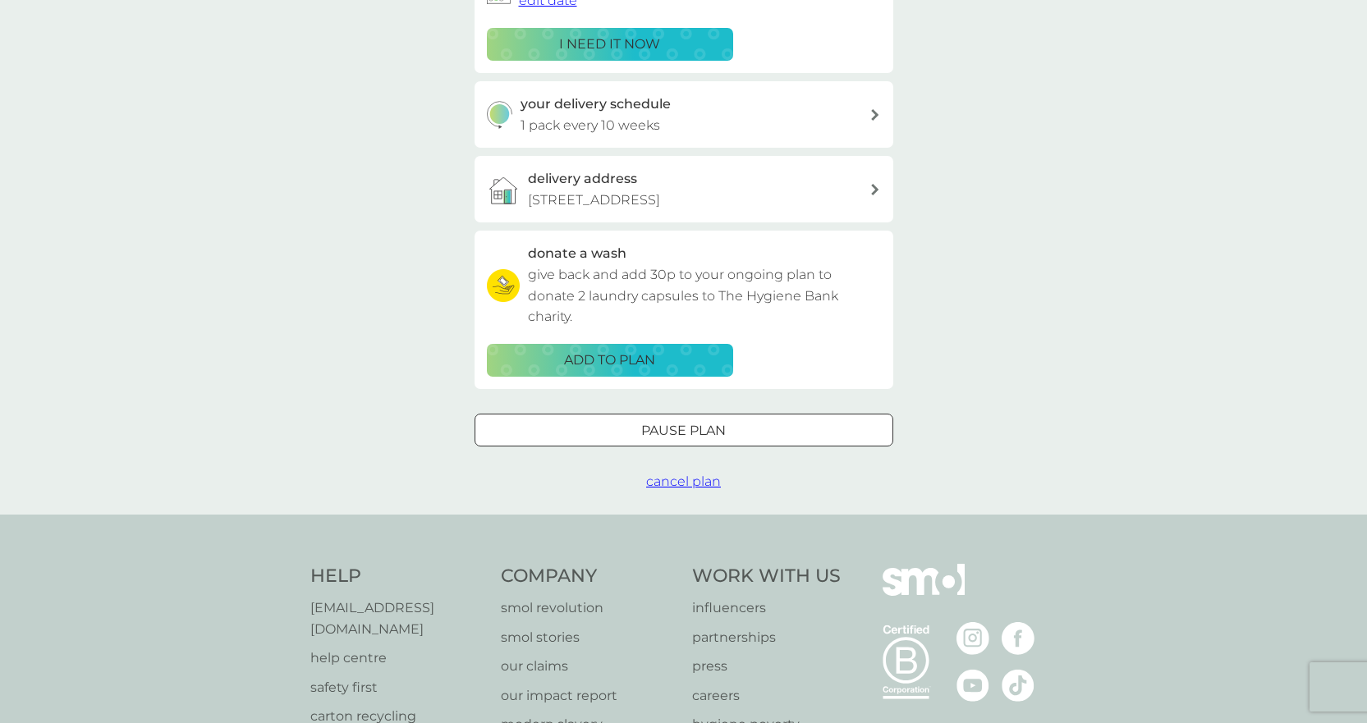
scroll to position [328, 0]
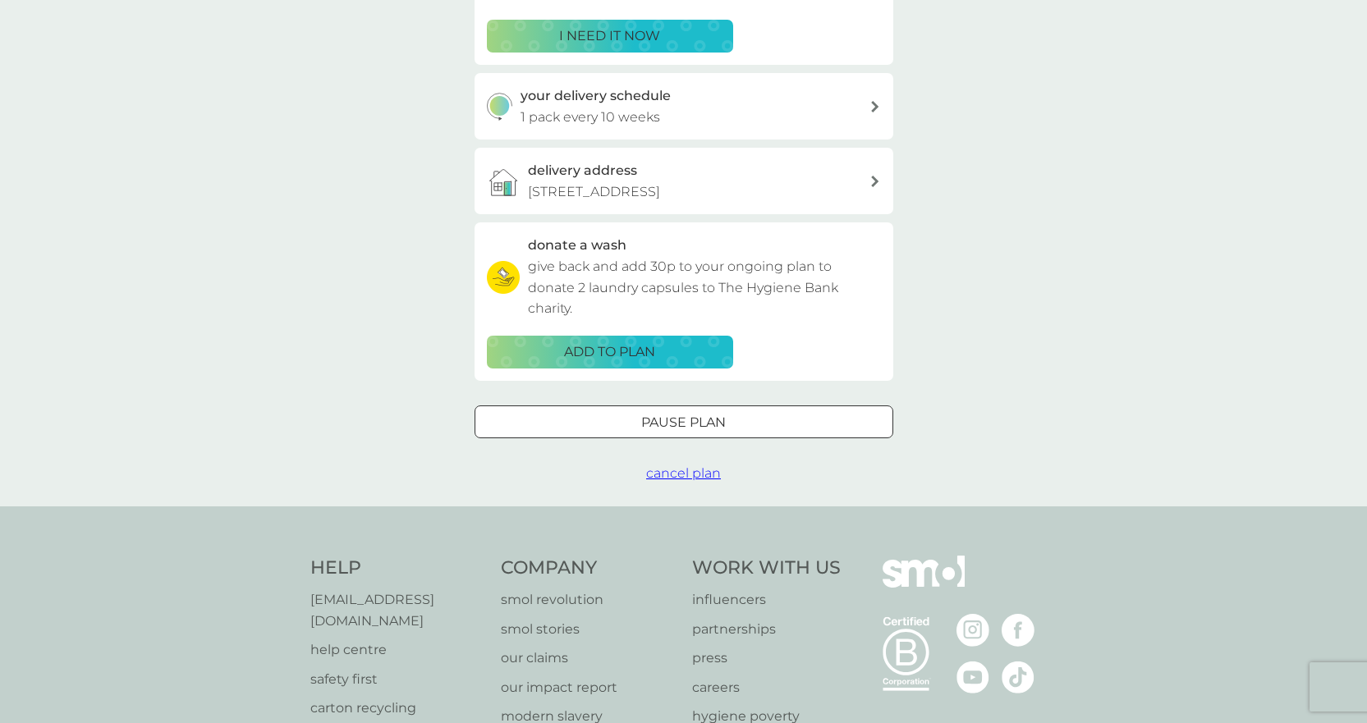
click at [697, 474] on span "cancel plan" at bounding box center [683, 473] width 75 height 16
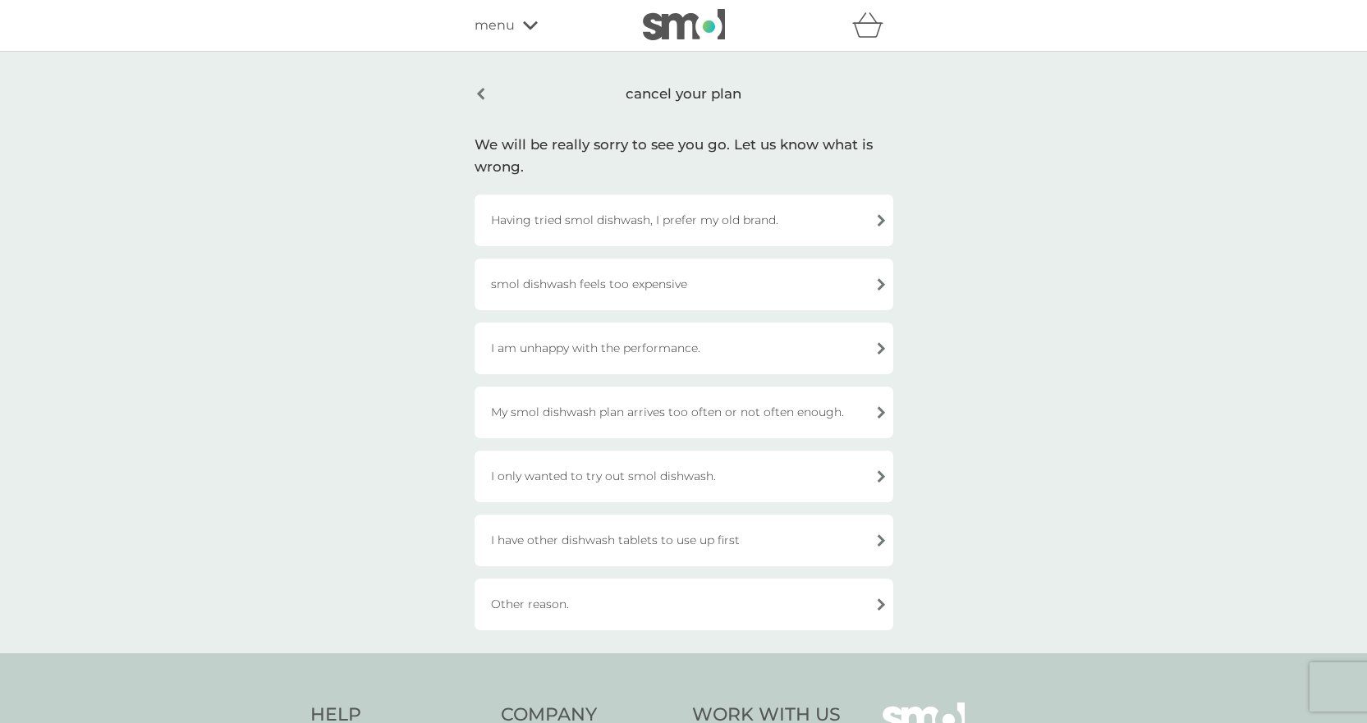
click at [729, 547] on div "I have other dishwash tablets to use up first" at bounding box center [683, 541] width 419 height 52
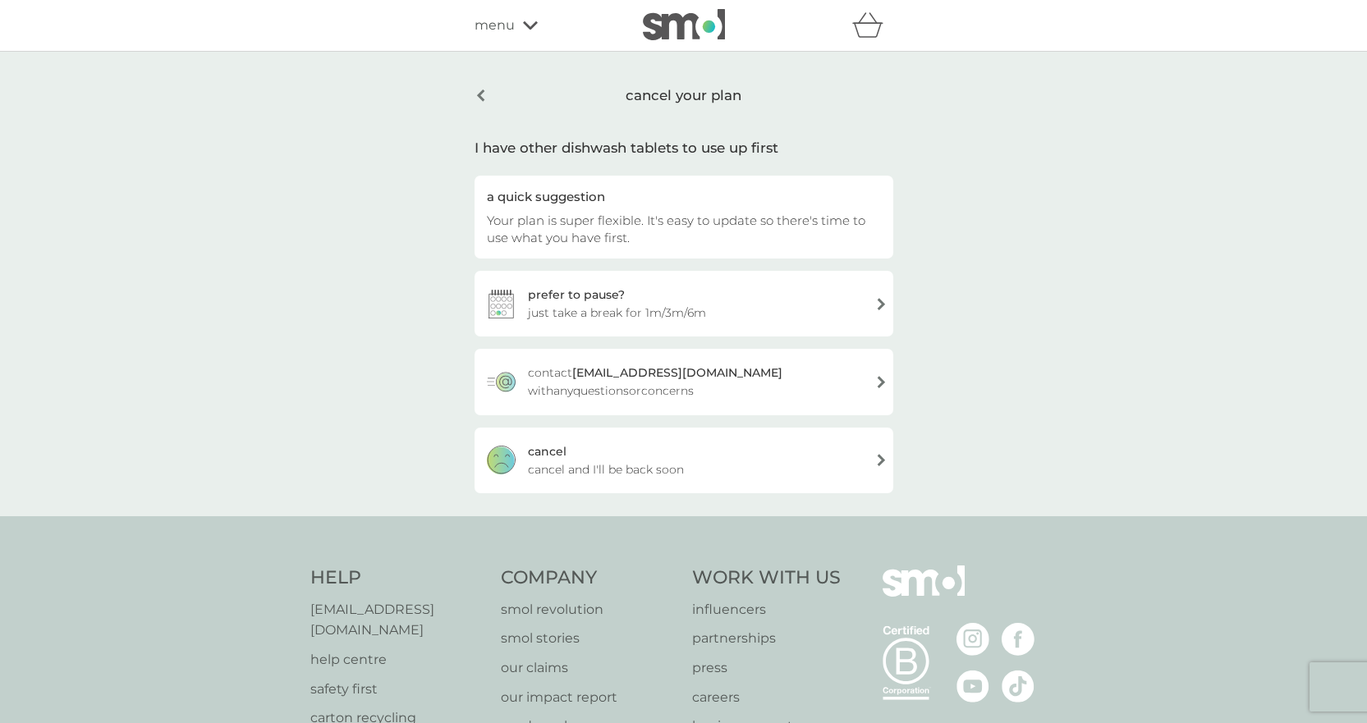
click at [726, 468] on div "cancel cancel and I'll be back soon" at bounding box center [683, 461] width 419 height 66
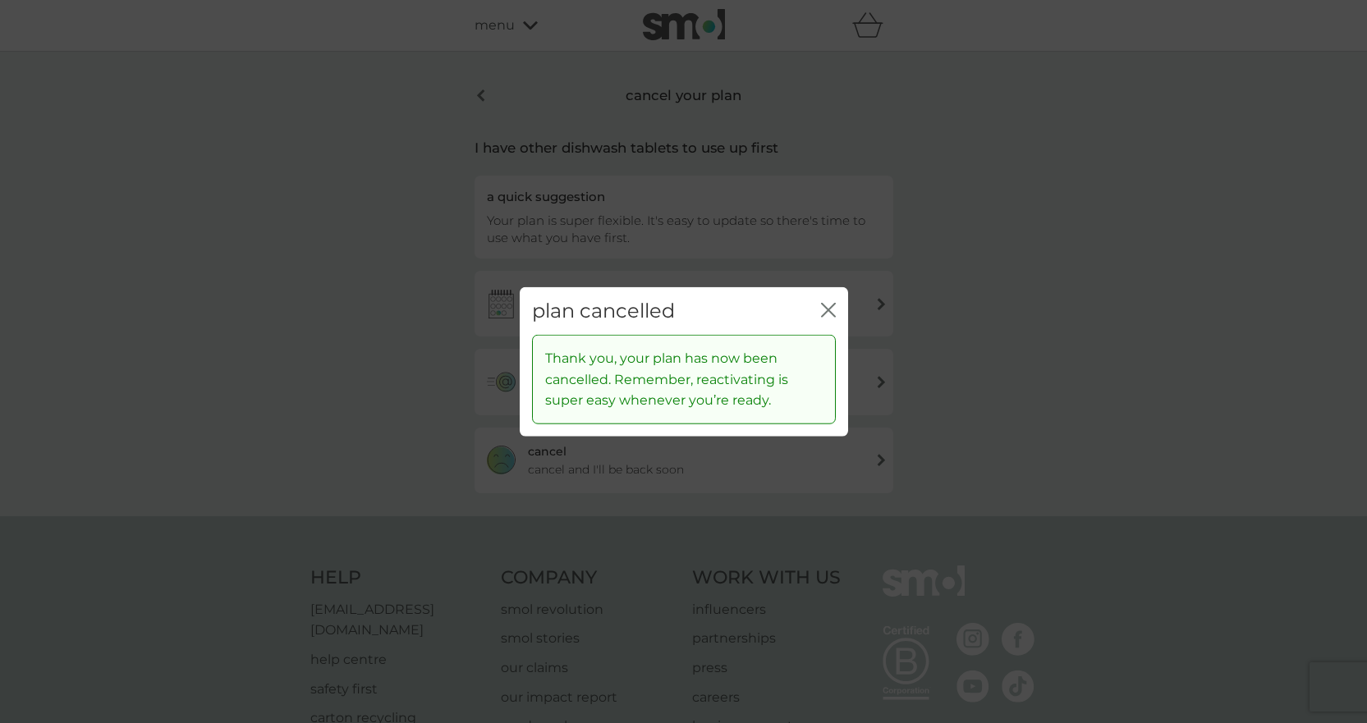
click at [822, 315] on icon "close" at bounding box center [825, 309] width 7 height 13
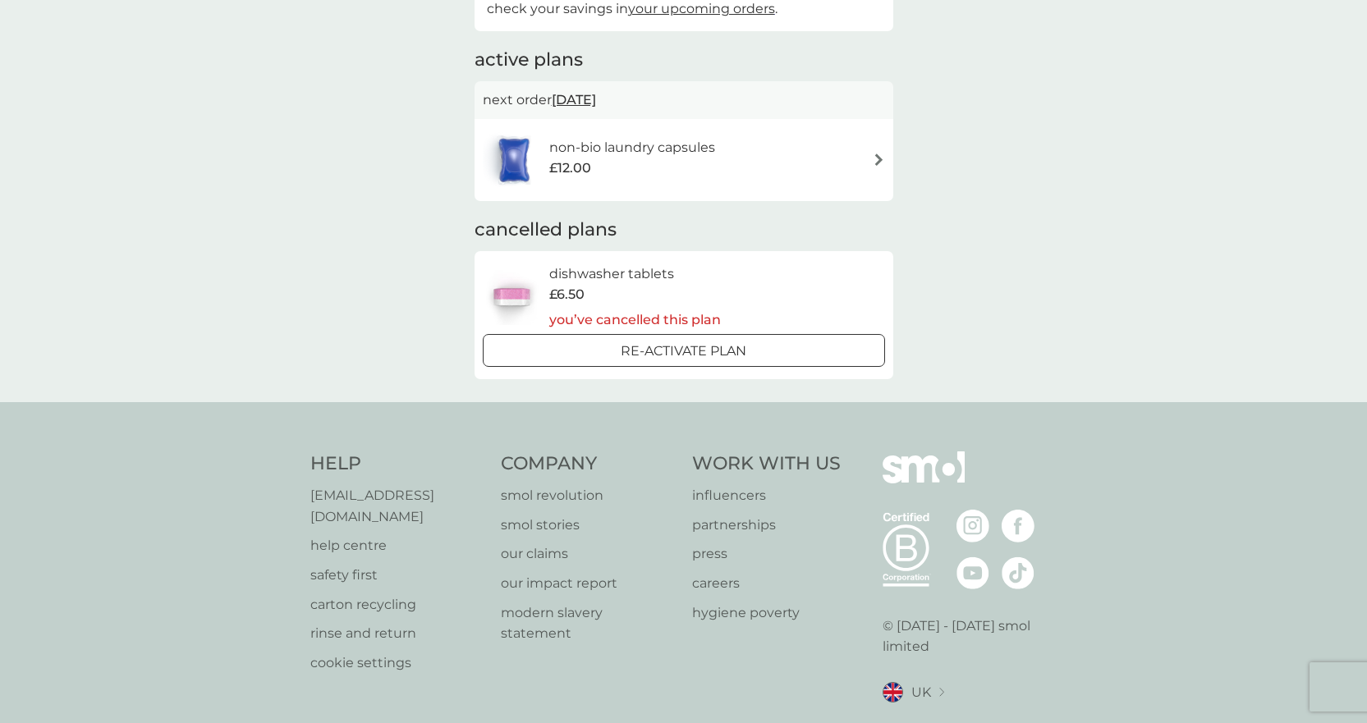
scroll to position [315, 0]
